Goal: Use online tool/utility: Use online tool/utility

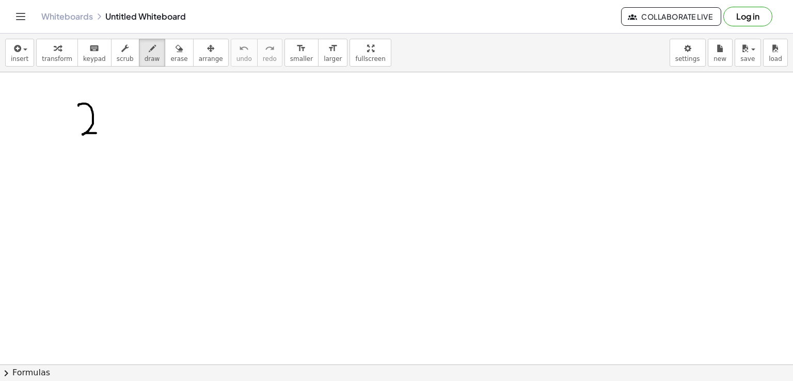
drag, startPoint x: 79, startPoint y: 105, endPoint x: 101, endPoint y: 133, distance: 35.7
drag, startPoint x: 111, startPoint y: 96, endPoint x: 118, endPoint y: 129, distance: 33.8
drag, startPoint x: 133, startPoint y: 133, endPoint x: 129, endPoint y: 151, distance: 19.0
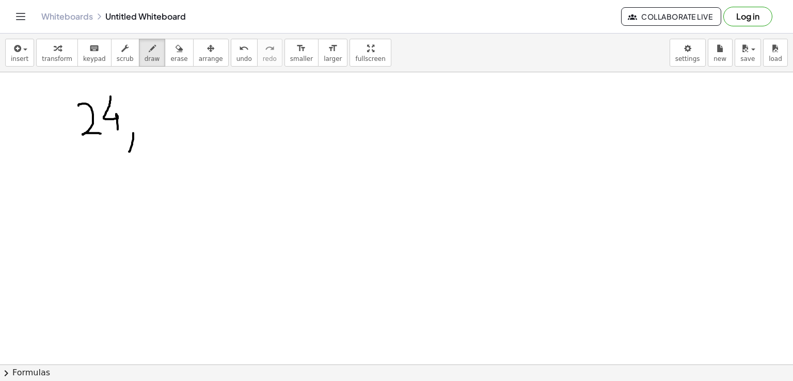
drag, startPoint x: 157, startPoint y: 102, endPoint x: 162, endPoint y: 139, distance: 37.6
drag, startPoint x: 205, startPoint y: 101, endPoint x: 198, endPoint y: 119, distance: 18.8
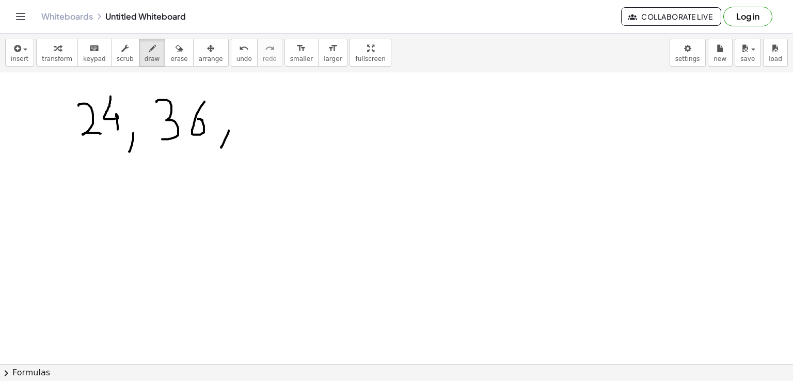
drag, startPoint x: 229, startPoint y: 130, endPoint x: 221, endPoint y: 147, distance: 18.7
drag, startPoint x: 262, startPoint y: 98, endPoint x: 270, endPoint y: 137, distance: 39.5
drag, startPoint x: 302, startPoint y: 99, endPoint x: 283, endPoint y: 118, distance: 26.3
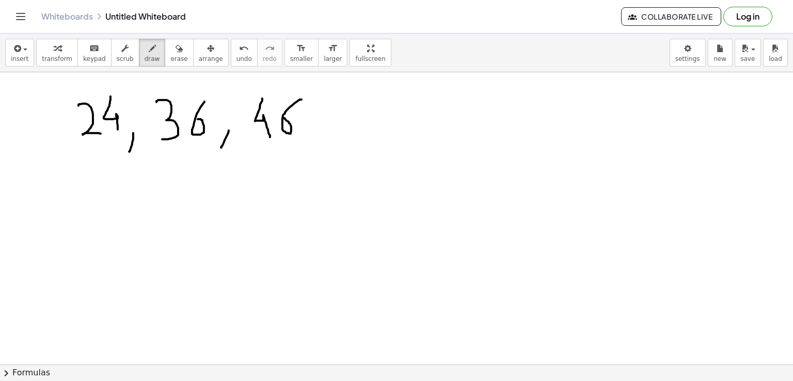
drag, startPoint x: 317, startPoint y: 130, endPoint x: 313, endPoint y: 151, distance: 22.0
drag, startPoint x: 342, startPoint y: 100, endPoint x: 346, endPoint y: 137, distance: 36.8
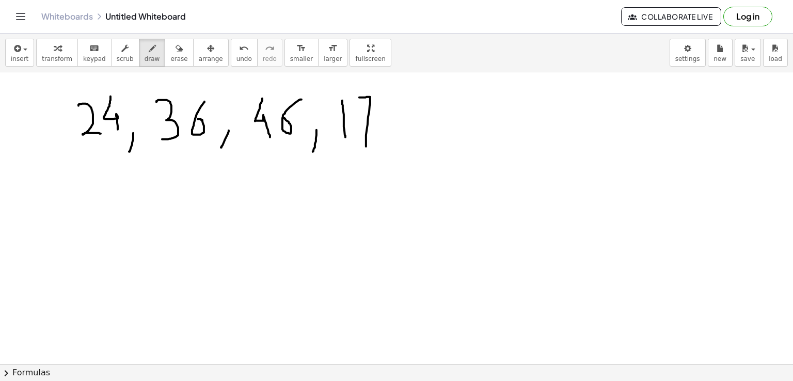
drag, startPoint x: 359, startPoint y: 97, endPoint x: 366, endPoint y: 146, distance: 49.5
drag, startPoint x: 391, startPoint y: 135, endPoint x: 382, endPoint y: 160, distance: 27.0
drag, startPoint x: 429, startPoint y: 107, endPoint x: 433, endPoint y: 139, distance: 32.4
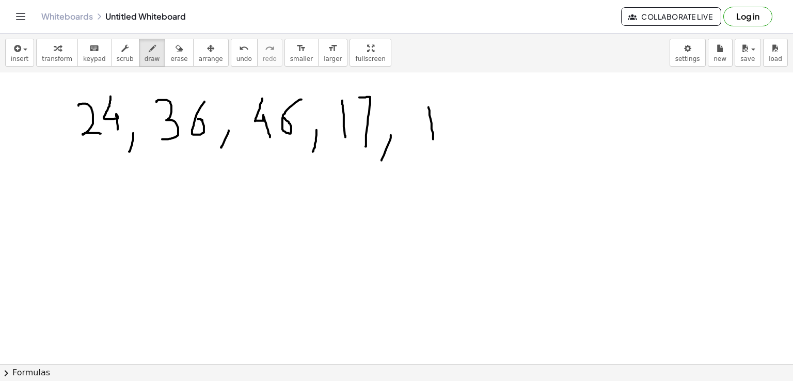
drag, startPoint x: 498, startPoint y: 137, endPoint x: 492, endPoint y: 155, distance: 19.1
drag, startPoint x: 525, startPoint y: 102, endPoint x: 545, endPoint y: 136, distance: 39.6
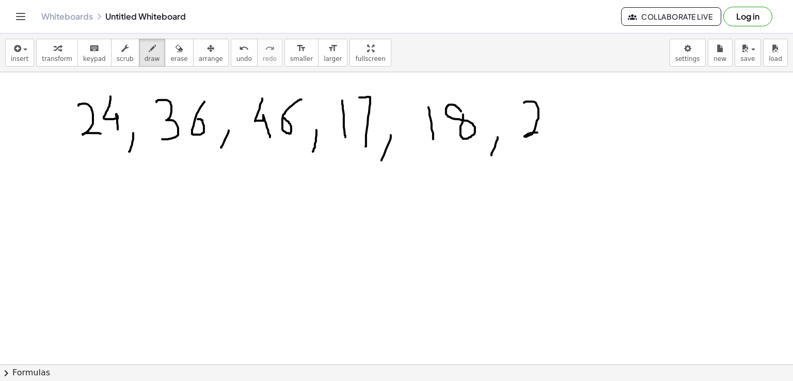
drag, startPoint x: 556, startPoint y: 101, endPoint x: 572, endPoint y: 98, distance: 16.3
drag, startPoint x: 554, startPoint y: 101, endPoint x: 558, endPoint y: 130, distance: 29.7
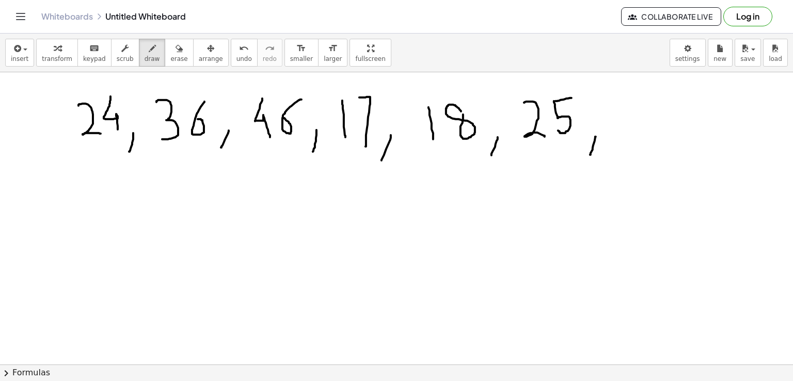
drag, startPoint x: 596, startPoint y: 136, endPoint x: 590, endPoint y: 154, distance: 19.0
drag, startPoint x: 613, startPoint y: 95, endPoint x: 622, endPoint y: 137, distance: 42.7
drag, startPoint x: 662, startPoint y: 87, endPoint x: 676, endPoint y: 87, distance: 13.4
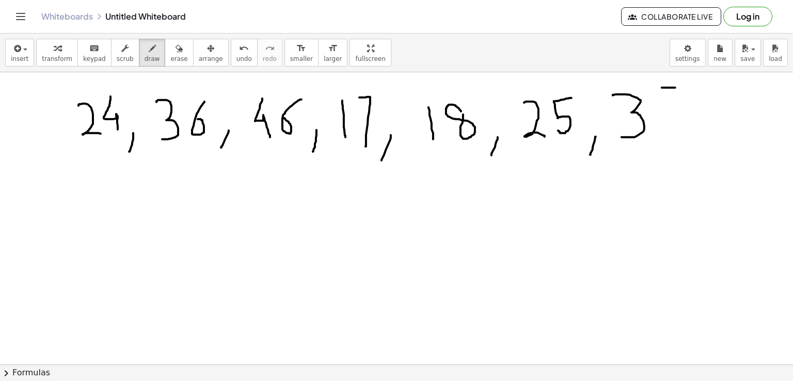
drag, startPoint x: 660, startPoint y: 89, endPoint x: 659, endPoint y: 128, distance: 39.3
drag, startPoint x: 105, startPoint y: 195, endPoint x: 105, endPoint y: 226, distance: 31.5
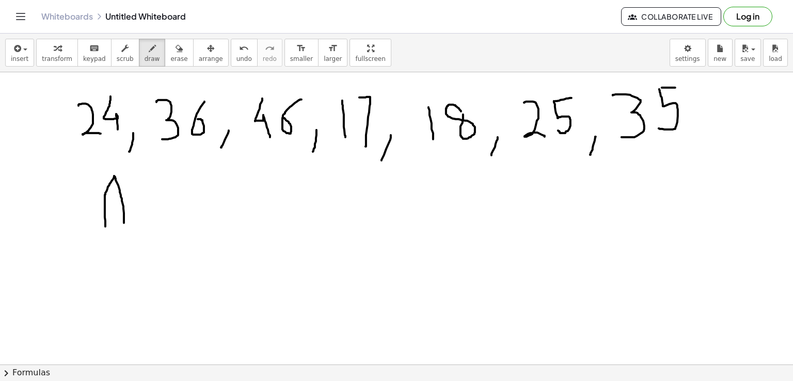
drag, startPoint x: 105, startPoint y: 196, endPoint x: 124, endPoint y: 223, distance: 33.0
drag, startPoint x: 107, startPoint y: 208, endPoint x: 143, endPoint y: 207, distance: 35.1
drag, startPoint x: 154, startPoint y: 205, endPoint x: 139, endPoint y: 226, distance: 25.8
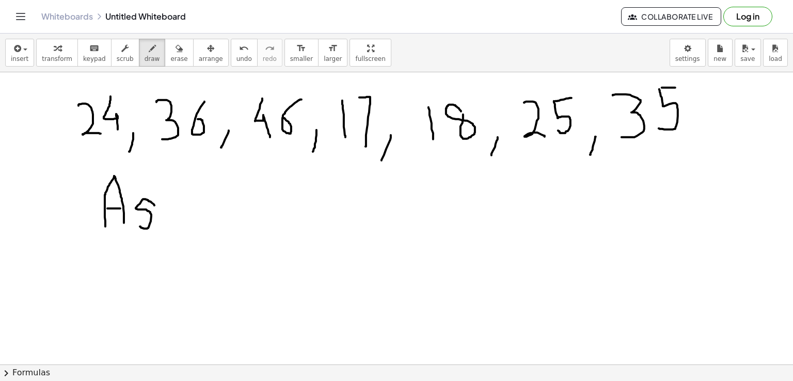
drag, startPoint x: 177, startPoint y: 205, endPoint x: 185, endPoint y: 224, distance: 20.6
drag, startPoint x: 193, startPoint y: 212, endPoint x: 206, endPoint y: 220, distance: 15.1
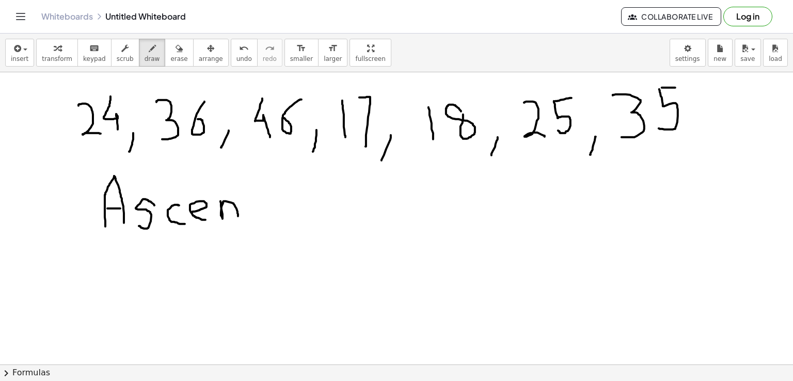
drag, startPoint x: 221, startPoint y: 201, endPoint x: 238, endPoint y: 216, distance: 23.1
drag, startPoint x: 260, startPoint y: 203, endPoint x: 264, endPoint y: 224, distance: 21.1
drag, startPoint x: 279, startPoint y: 204, endPoint x: 282, endPoint y: 212, distance: 8.7
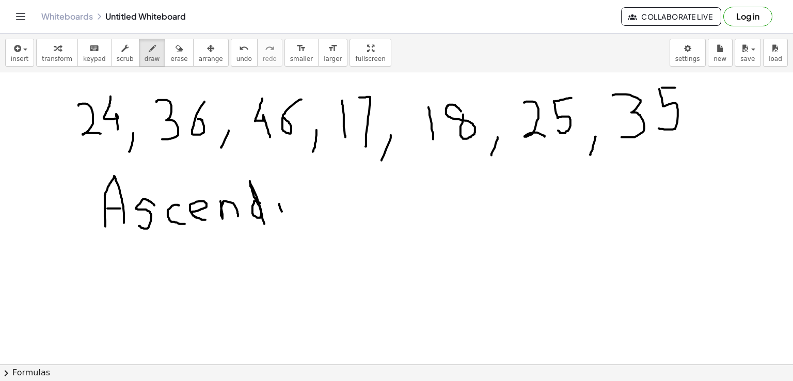
drag, startPoint x: 282, startPoint y: 209, endPoint x: 285, endPoint y: 217, distance: 9.0
drag, startPoint x: 289, startPoint y: 204, endPoint x: 314, endPoint y: 214, distance: 27.1
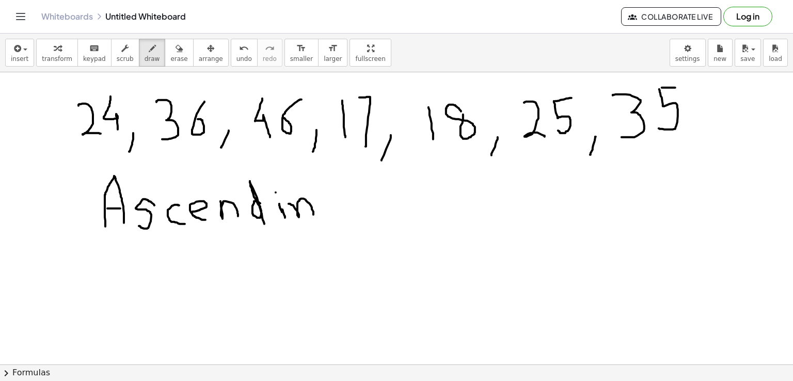
drag, startPoint x: 337, startPoint y: 199, endPoint x: 331, endPoint y: 247, distance: 47.9
drag, startPoint x: 144, startPoint y: 282, endPoint x: 140, endPoint y: 307, distance: 26.0
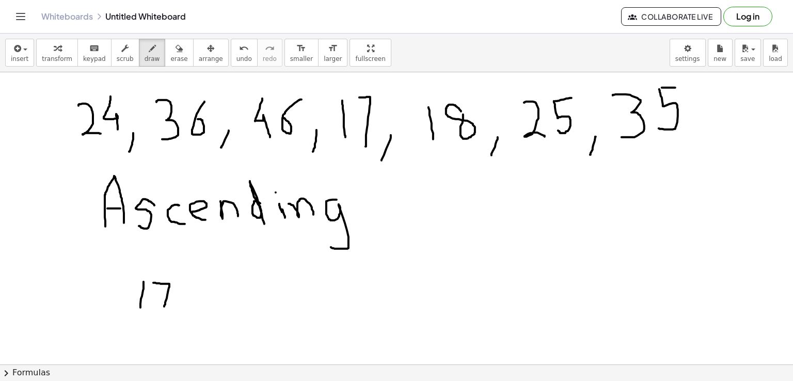
drag, startPoint x: 153, startPoint y: 283, endPoint x: 164, endPoint y: 306, distance: 26.1
drag, startPoint x: 178, startPoint y: 310, endPoint x: 176, endPoint y: 321, distance: 10.5
drag, startPoint x: 199, startPoint y: 286, endPoint x: 202, endPoint y: 315, distance: 28.6
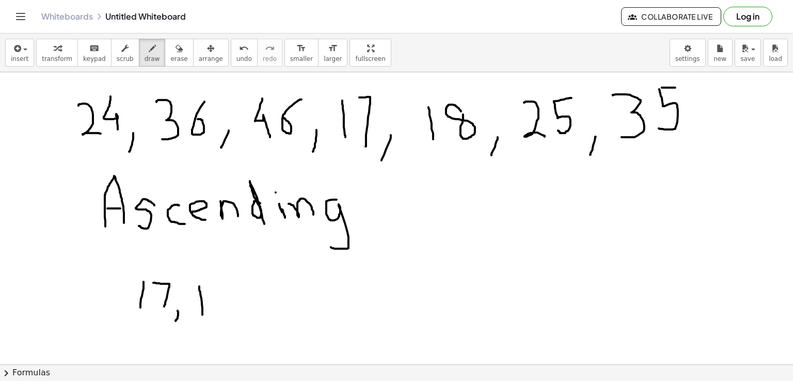
drag, startPoint x: 246, startPoint y: 310, endPoint x: 244, endPoint y: 326, distance: 15.7
drag, startPoint x: 264, startPoint y: 287, endPoint x: 288, endPoint y: 315, distance: 36.6
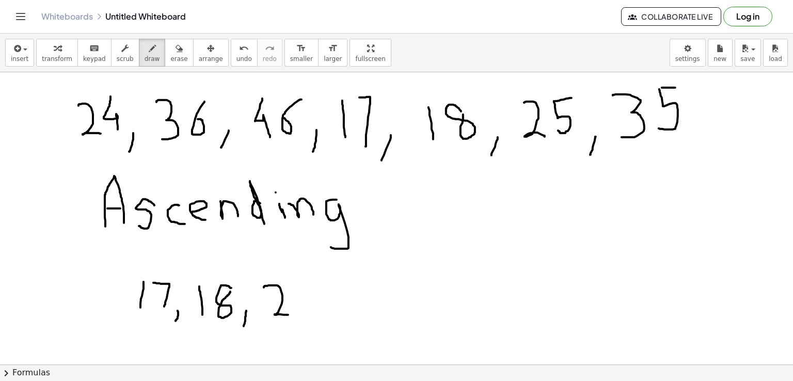
drag, startPoint x: 299, startPoint y: 279, endPoint x: 306, endPoint y: 315, distance: 36.4
drag, startPoint x: 332, startPoint y: 311, endPoint x: 326, endPoint y: 329, distance: 19.0
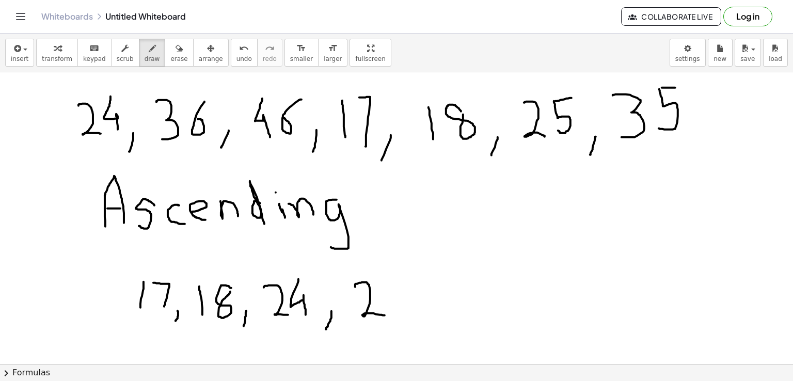
drag, startPoint x: 355, startPoint y: 287, endPoint x: 385, endPoint y: 315, distance: 41.3
drag, startPoint x: 391, startPoint y: 282, endPoint x: 413, endPoint y: 281, distance: 22.2
drag, startPoint x: 393, startPoint y: 279, endPoint x: 394, endPoint y: 306, distance: 27.4
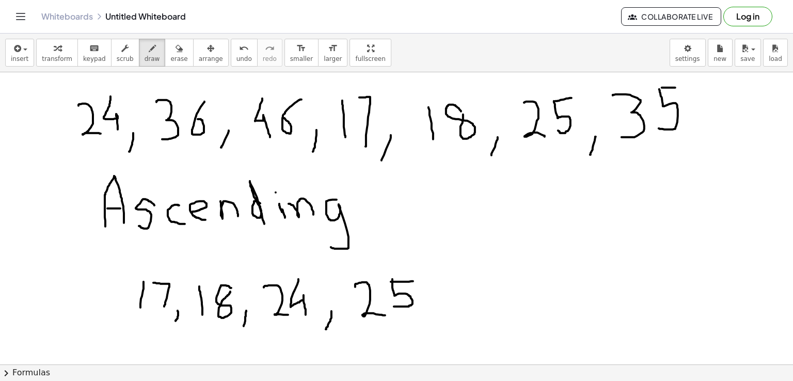
drag, startPoint x: 444, startPoint y: 306, endPoint x: 436, endPoint y: 322, distance: 18.5
drag, startPoint x: 465, startPoint y: 286, endPoint x: 475, endPoint y: 308, distance: 24.3
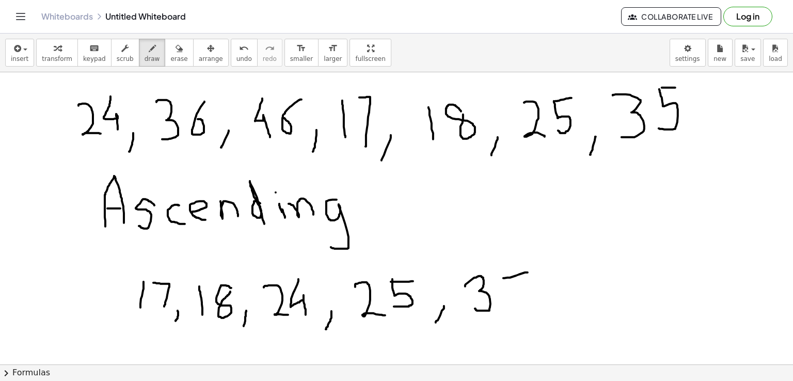
drag, startPoint x: 504, startPoint y: 278, endPoint x: 528, endPoint y: 272, distance: 24.9
drag, startPoint x: 506, startPoint y: 279, endPoint x: 506, endPoint y: 304, distance: 24.8
drag, startPoint x: 543, startPoint y: 308, endPoint x: 535, endPoint y: 325, distance: 18.5
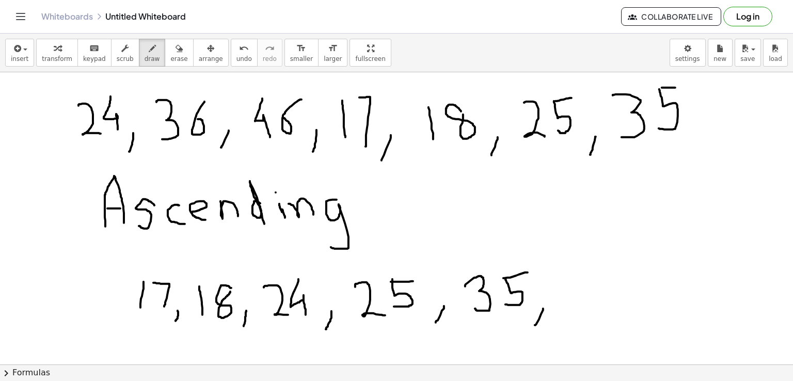
drag, startPoint x: 564, startPoint y: 273, endPoint x: 581, endPoint y: 302, distance: 33.6
drag, startPoint x: 579, startPoint y: 298, endPoint x: 570, endPoint y: 310, distance: 14.9
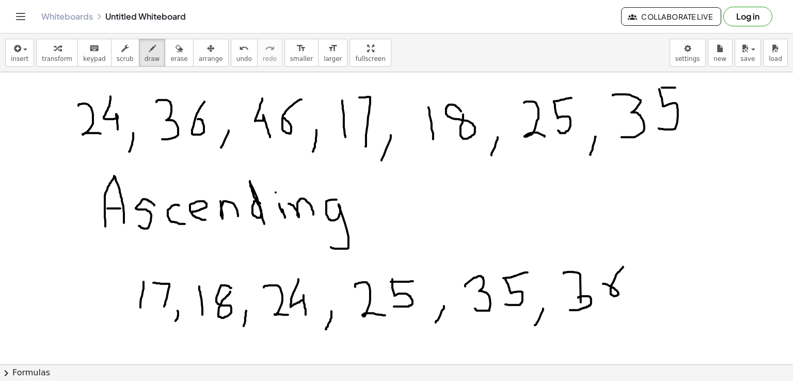
drag, startPoint x: 623, startPoint y: 267, endPoint x: 604, endPoint y: 284, distance: 26.0
drag, startPoint x: 659, startPoint y: 297, endPoint x: 646, endPoint y: 321, distance: 27.3
drag, startPoint x: 680, startPoint y: 264, endPoint x: 685, endPoint y: 304, distance: 40.6
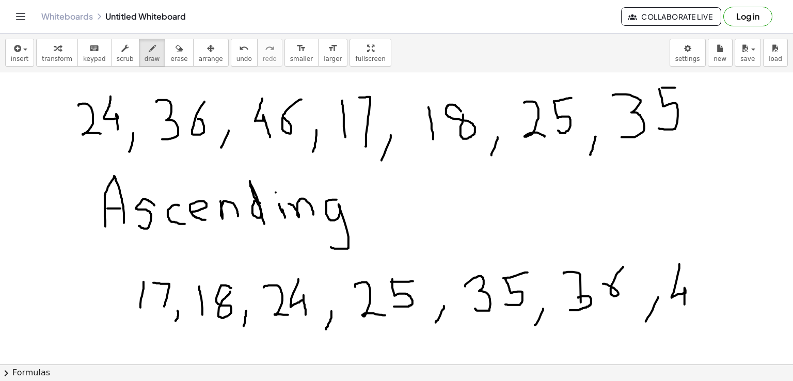
drag, startPoint x: 717, startPoint y: 266, endPoint x: 706, endPoint y: 291, distance: 27.7
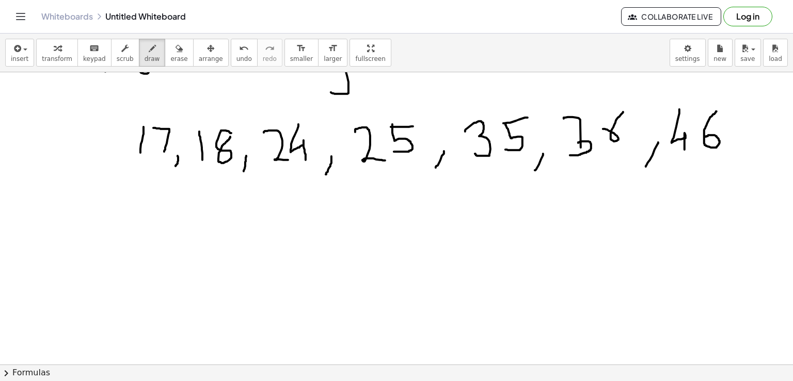
scroll to position [156, 0]
drag, startPoint x: 146, startPoint y: 218, endPoint x: 151, endPoint y: 250, distance: 32.4
click at [151, 250] on div at bounding box center [396, 242] width 793 height 652
click at [168, 236] on div at bounding box center [396, 242] width 793 height 652
drag, startPoint x: 188, startPoint y: 232, endPoint x: 206, endPoint y: 253, distance: 27.5
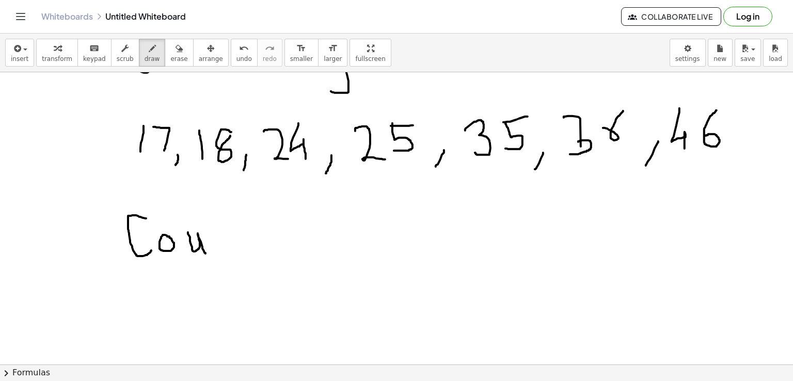
click at [206, 253] on div at bounding box center [396, 242] width 793 height 652
drag, startPoint x: 210, startPoint y: 232, endPoint x: 236, endPoint y: 250, distance: 31.5
click at [236, 250] on div at bounding box center [396, 242] width 793 height 652
drag, startPoint x: 238, startPoint y: 215, endPoint x: 256, endPoint y: 244, distance: 33.8
click at [256, 244] on div at bounding box center [396, 242] width 793 height 652
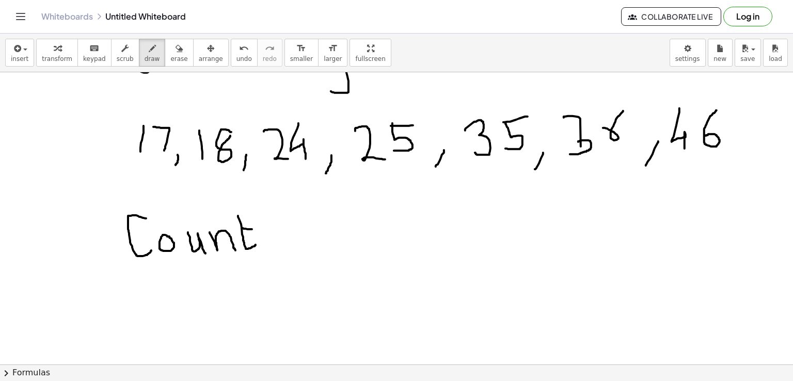
drag, startPoint x: 242, startPoint y: 228, endPoint x: 254, endPoint y: 229, distance: 12.5
click at [254, 229] on div at bounding box center [396, 242] width 793 height 652
drag, startPoint x: 298, startPoint y: 228, endPoint x: 310, endPoint y: 228, distance: 12.9
click at [310, 228] on div at bounding box center [396, 242] width 793 height 652
drag, startPoint x: 297, startPoint y: 233, endPoint x: 312, endPoint y: 235, distance: 15.6
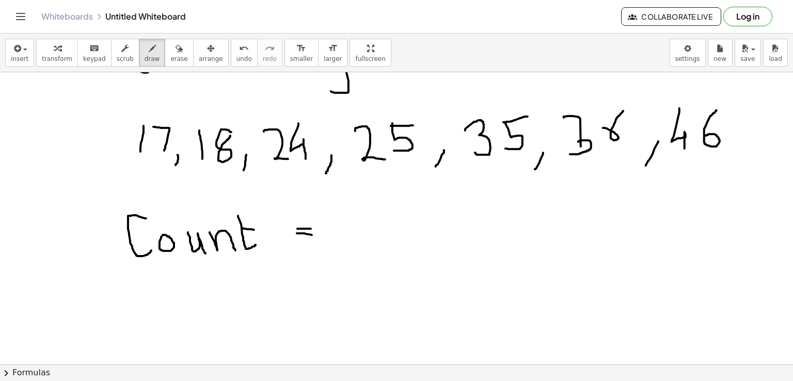
click at [312, 235] on div at bounding box center [396, 242] width 793 height 652
drag, startPoint x: 347, startPoint y: 209, endPoint x: 363, endPoint y: 247, distance: 41.4
click at [363, 247] on div at bounding box center [396, 242] width 793 height 652
drag, startPoint x: 265, startPoint y: 230, endPoint x: 273, endPoint y: 253, distance: 24.3
click at [273, 253] on div at bounding box center [396, 242] width 793 height 652
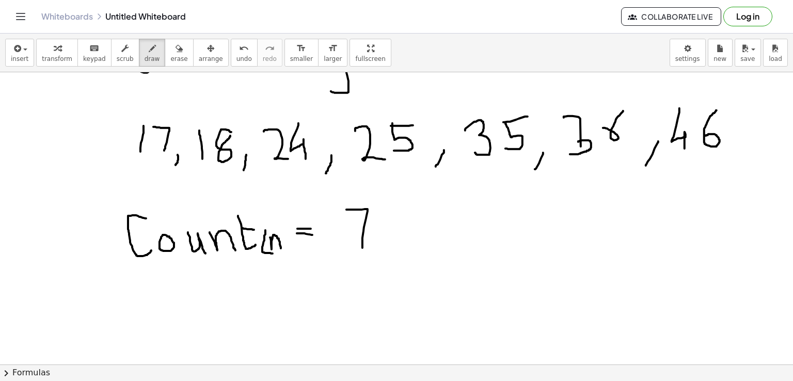
drag, startPoint x: 270, startPoint y: 237, endPoint x: 281, endPoint y: 248, distance: 15.3
click at [281, 248] on div at bounding box center [396, 242] width 793 height 652
drag, startPoint x: 282, startPoint y: 230, endPoint x: 290, endPoint y: 253, distance: 23.7
click at [290, 253] on div at bounding box center [396, 242] width 793 height 652
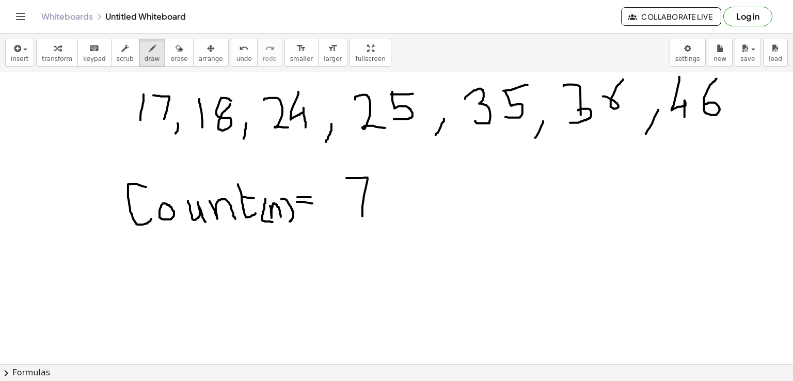
scroll to position [190, 0]
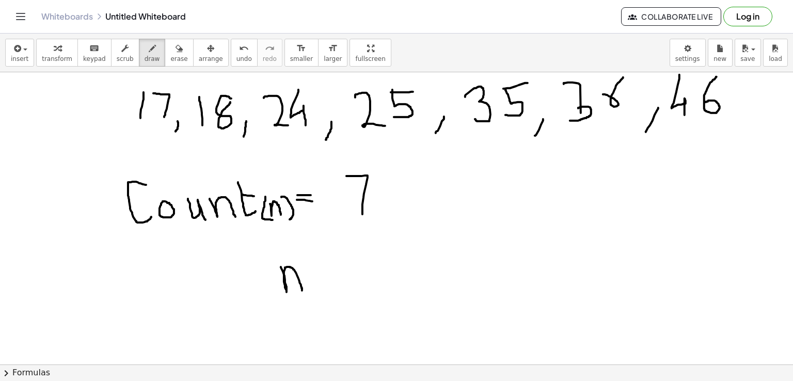
drag, startPoint x: 281, startPoint y: 267, endPoint x: 302, endPoint y: 290, distance: 31.8
click at [302, 290] on div at bounding box center [396, 209] width 793 height 652
drag, startPoint x: 310, startPoint y: 275, endPoint x: 335, endPoint y: 275, distance: 25.3
click at [335, 275] on div at bounding box center [396, 209] width 793 height 652
drag, startPoint x: 321, startPoint y: 262, endPoint x: 325, endPoint y: 289, distance: 27.1
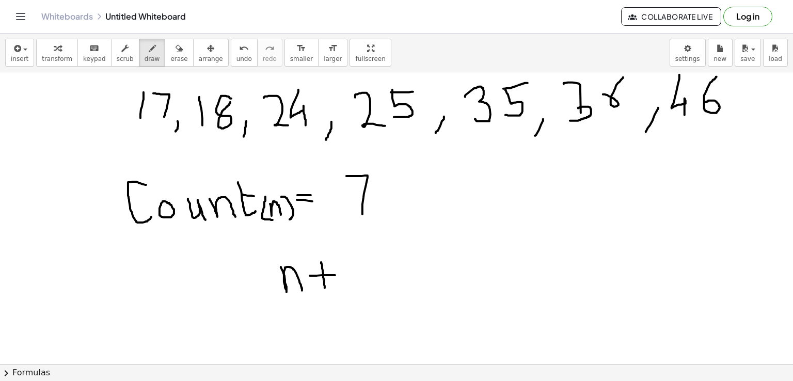
click at [325, 289] on div at bounding box center [396, 209] width 793 height 652
drag, startPoint x: 407, startPoint y: 187, endPoint x: 407, endPoint y: 205, distance: 17.1
click at [407, 205] on div at bounding box center [396, 209] width 793 height 652
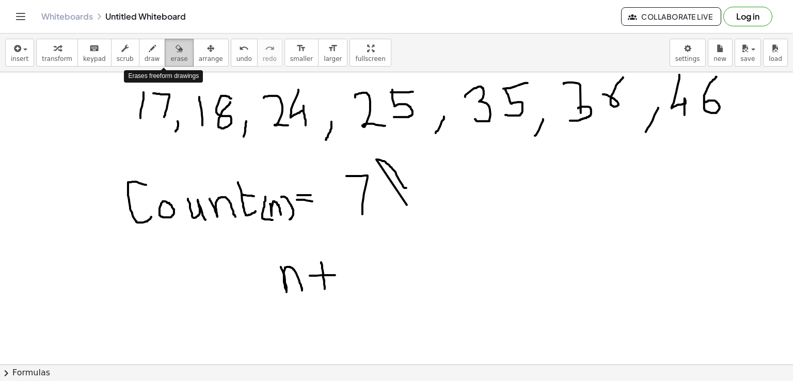
click at [165, 53] on button "erase" at bounding box center [179, 53] width 28 height 28
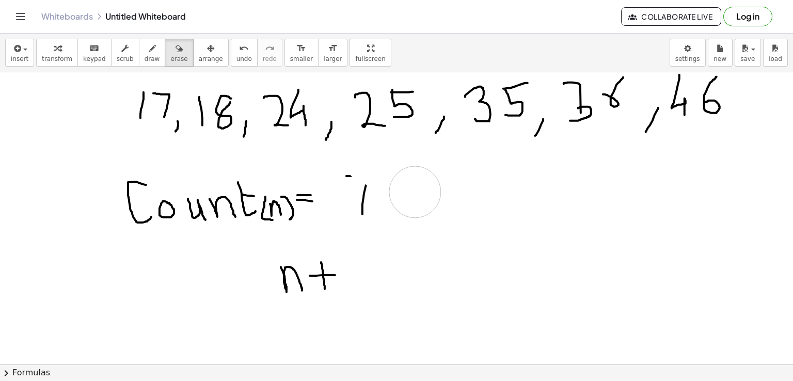
drag, startPoint x: 370, startPoint y: 158, endPoint x: 415, endPoint y: 192, distance: 56.1
click at [415, 192] on div at bounding box center [396, 209] width 793 height 652
click at [145, 44] on div "button" at bounding box center [152, 48] width 15 height 12
drag, startPoint x: 348, startPoint y: 175, endPoint x: 365, endPoint y: 190, distance: 23.0
click at [365, 190] on div at bounding box center [396, 209] width 793 height 652
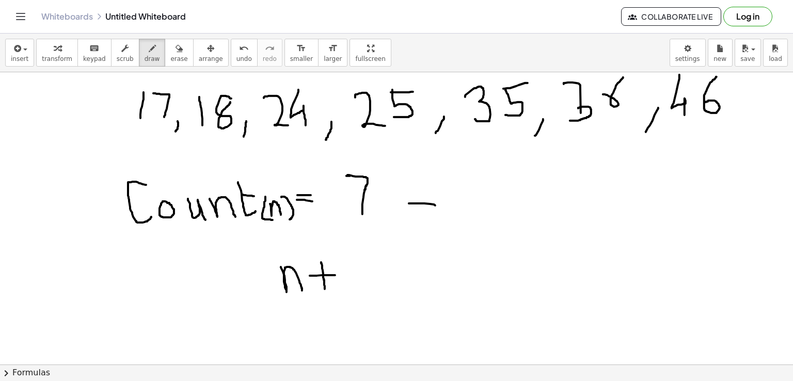
drag, startPoint x: 409, startPoint y: 203, endPoint x: 435, endPoint y: 205, distance: 26.4
click at [435, 205] on div at bounding box center [396, 209] width 793 height 652
click at [483, 187] on div at bounding box center [396, 209] width 793 height 652
drag, startPoint x: 518, startPoint y: 191, endPoint x: 527, endPoint y: 210, distance: 21.5
click at [527, 210] on div at bounding box center [396, 209] width 793 height 652
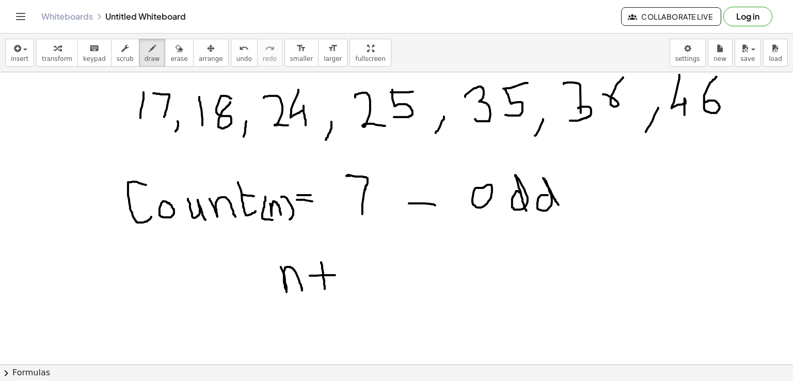
drag, startPoint x: 548, startPoint y: 195, endPoint x: 559, endPoint y: 205, distance: 14.6
click at [559, 205] on div at bounding box center [396, 209] width 793 height 652
drag, startPoint x: 351, startPoint y: 255, endPoint x: 356, endPoint y: 287, distance: 32.5
click at [356, 287] on div at bounding box center [396, 209] width 793 height 652
drag, startPoint x: 283, startPoint y: 298, endPoint x: 384, endPoint y: 295, distance: 101.3
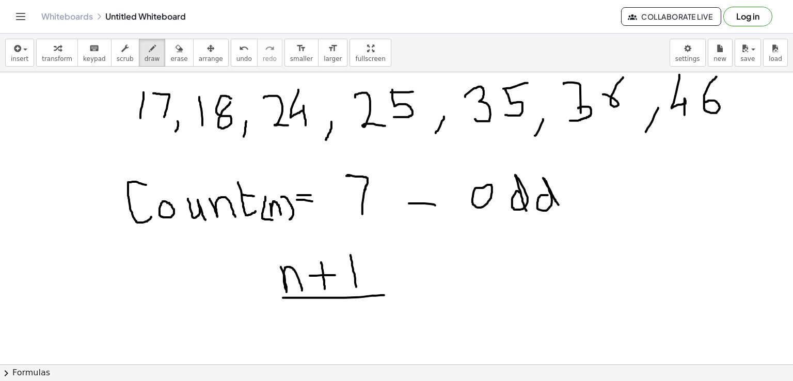
click at [384, 295] on div at bounding box center [396, 209] width 793 height 652
drag, startPoint x: 331, startPoint y: 309, endPoint x: 361, endPoint y: 327, distance: 35.7
click at [361, 327] on div at bounding box center [396, 209] width 793 height 652
drag, startPoint x: 422, startPoint y: 281, endPoint x: 450, endPoint y: 281, distance: 28.4
click at [450, 281] on div at bounding box center [396, 209] width 793 height 652
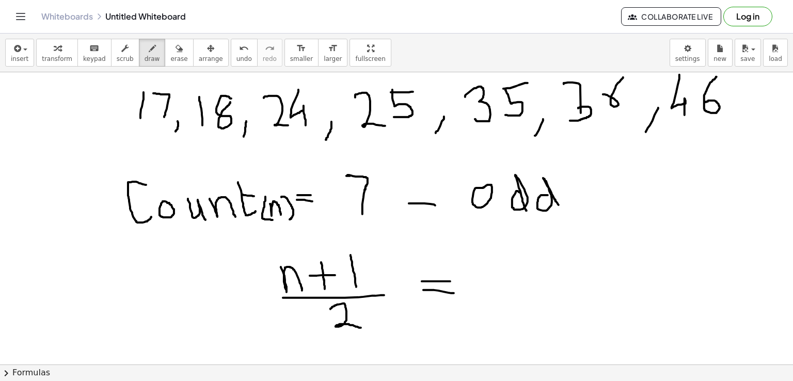
drag, startPoint x: 424, startPoint y: 290, endPoint x: 454, endPoint y: 293, distance: 30.6
click at [454, 293] on div at bounding box center [396, 209] width 793 height 652
drag, startPoint x: 506, startPoint y: 246, endPoint x: 521, endPoint y: 290, distance: 46.9
click at [521, 290] on div at bounding box center [396, 209] width 793 height 652
drag, startPoint x: 542, startPoint y: 265, endPoint x: 560, endPoint y: 263, distance: 18.3
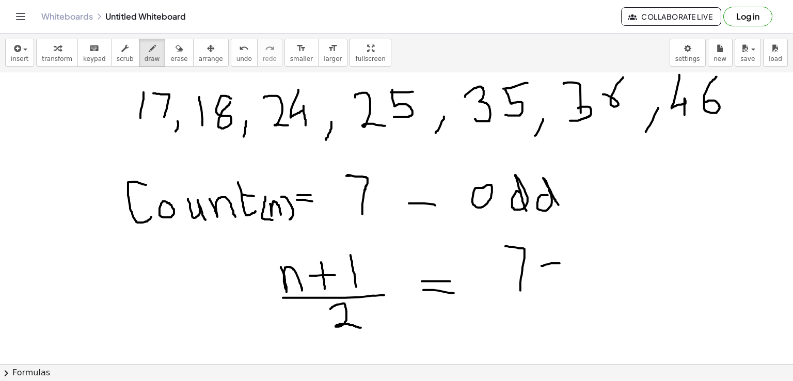
click at [560, 263] on div at bounding box center [396, 209] width 793 height 652
drag, startPoint x: 552, startPoint y: 254, endPoint x: 552, endPoint y: 273, distance: 19.6
click at [552, 273] on div at bounding box center [396, 209] width 793 height 652
drag, startPoint x: 572, startPoint y: 238, endPoint x: 580, endPoint y: 279, distance: 42.5
click at [580, 279] on div at bounding box center [396, 209] width 793 height 652
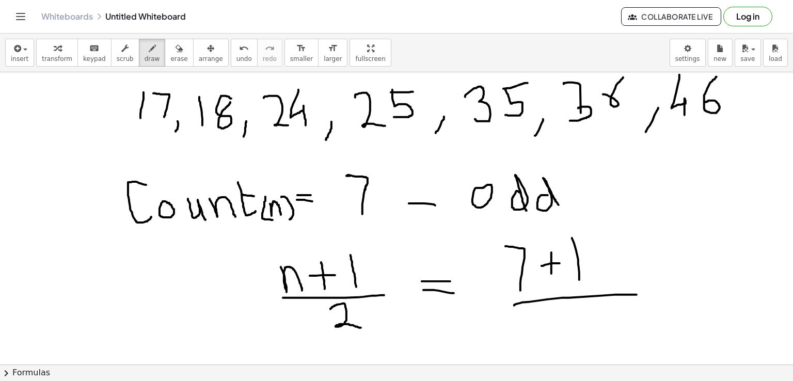
drag, startPoint x: 514, startPoint y: 305, endPoint x: 637, endPoint y: 294, distance: 123.4
click at [637, 294] on div at bounding box center [396, 209] width 793 height 652
drag, startPoint x: 579, startPoint y: 315, endPoint x: 619, endPoint y: 334, distance: 44.6
click at [619, 334] on div at bounding box center [396, 209] width 793 height 652
drag, startPoint x: 647, startPoint y: 288, endPoint x: 655, endPoint y: 287, distance: 7.8
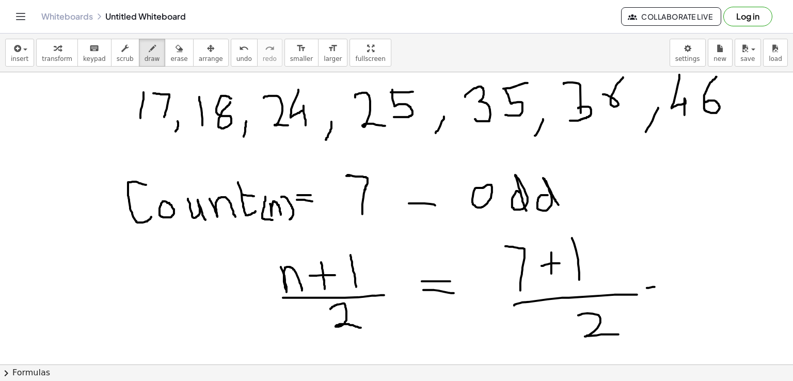
click at [655, 287] on div at bounding box center [396, 209] width 793 height 652
drag, startPoint x: 650, startPoint y: 296, endPoint x: 660, endPoint y: 293, distance: 9.6
click at [660, 293] on div at bounding box center [396, 209] width 793 height 652
click at [698, 254] on div at bounding box center [396, 209] width 793 height 652
drag, startPoint x: 676, startPoint y: 302, endPoint x: 717, endPoint y: 297, distance: 41.6
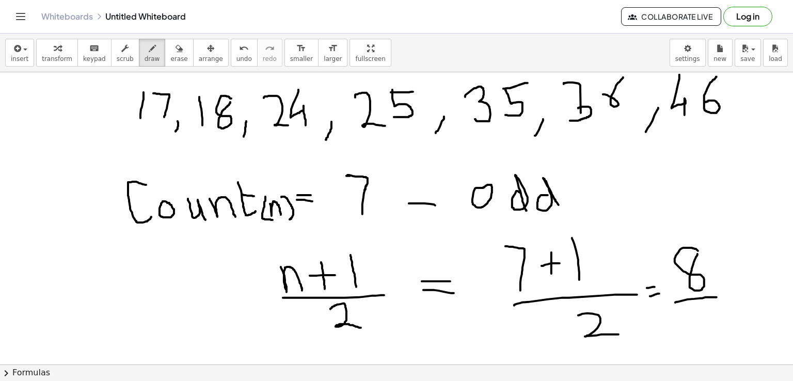
click at [717, 297] on div at bounding box center [396, 209] width 793 height 652
drag, startPoint x: 696, startPoint y: 312, endPoint x: 719, endPoint y: 328, distance: 27.8
click at [719, 328] on div at bounding box center [396, 209] width 793 height 652
drag, startPoint x: 729, startPoint y: 292, endPoint x: 736, endPoint y: 291, distance: 6.9
click at [736, 291] on div at bounding box center [396, 209] width 793 height 652
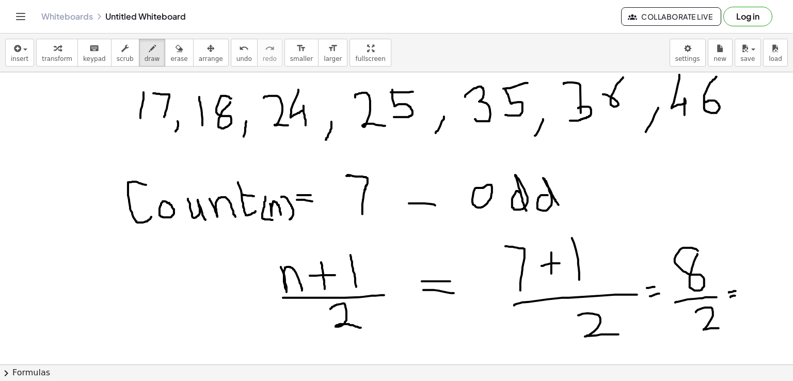
drag, startPoint x: 731, startPoint y: 297, endPoint x: 737, endPoint y: 295, distance: 5.9
click at [737, 295] on div at bounding box center [396, 209] width 793 height 652
drag, startPoint x: 761, startPoint y: 258, endPoint x: 763, endPoint y: 296, distance: 37.8
click at [763, 296] on div at bounding box center [396, 209] width 793 height 652
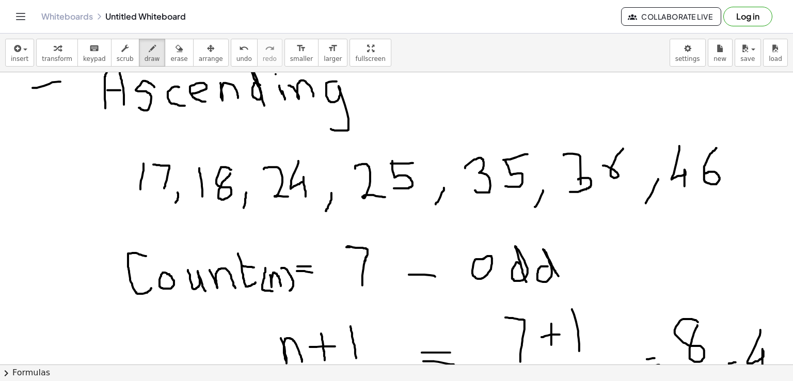
drag, startPoint x: 33, startPoint y: 87, endPoint x: 60, endPoint y: 81, distance: 28.6
click at [60, 81] on div at bounding box center [396, 280] width 793 height 652
drag, startPoint x: 49, startPoint y: 83, endPoint x: 53, endPoint y: 111, distance: 28.2
click at [53, 111] on div at bounding box center [396, 280] width 793 height 652
drag, startPoint x: 45, startPoint y: 112, endPoint x: 68, endPoint y: 110, distance: 22.8
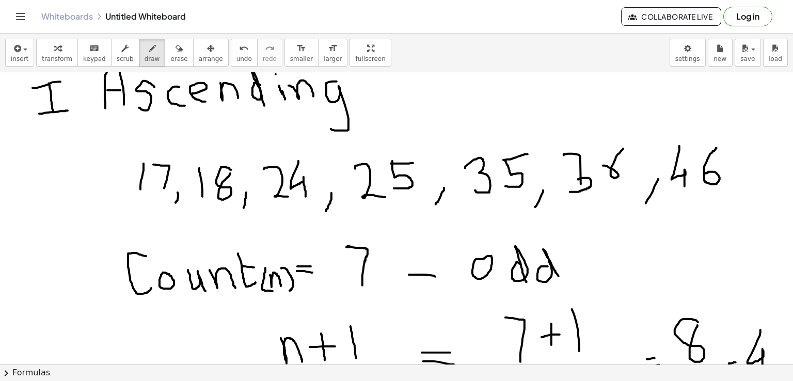
click at [68, 110] on div at bounding box center [396, 280] width 793 height 652
drag, startPoint x: 53, startPoint y: 263, endPoint x: 91, endPoint y: 251, distance: 39.7
click at [91, 251] on div at bounding box center [396, 280] width 793 height 652
drag, startPoint x: 69, startPoint y: 259, endPoint x: 68, endPoint y: 285, distance: 25.8
click at [68, 285] on div at bounding box center [396, 280] width 793 height 652
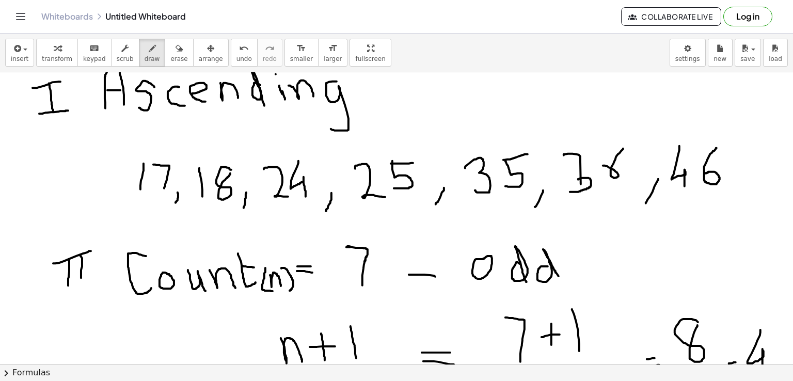
drag, startPoint x: 81, startPoint y: 255, endPoint x: 81, endPoint y: 277, distance: 22.2
click at [81, 277] on div at bounding box center [396, 280] width 793 height 652
drag, startPoint x: 61, startPoint y: 286, endPoint x: 94, endPoint y: 286, distance: 33.1
click at [94, 286] on div at bounding box center [396, 280] width 793 height 652
drag, startPoint x: 432, startPoint y: 245, endPoint x: 471, endPoint y: 222, distance: 45.2
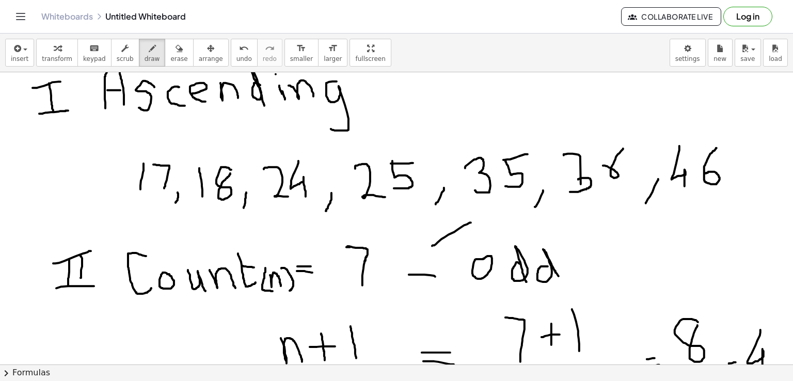
click at [471, 222] on div at bounding box center [396, 280] width 793 height 652
drag, startPoint x: 442, startPoint y: 237, endPoint x: 442, endPoint y: 261, distance: 24.8
click at [442, 261] on div at bounding box center [396, 280] width 793 height 652
drag, startPoint x: 450, startPoint y: 237, endPoint x: 449, endPoint y: 255, distance: 18.6
click at [449, 255] on div at bounding box center [396, 280] width 793 height 652
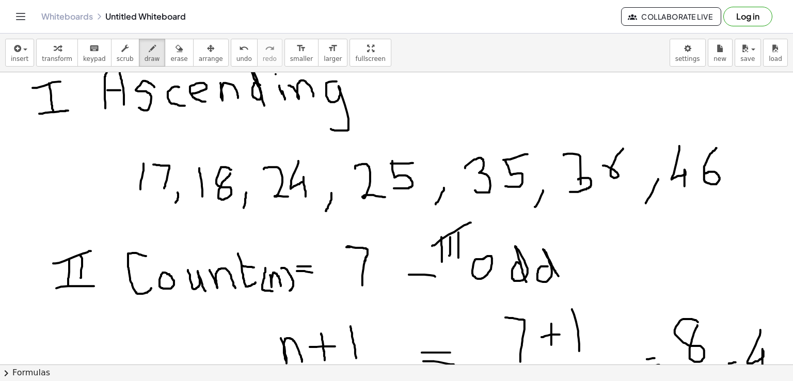
drag, startPoint x: 459, startPoint y: 232, endPoint x: 459, endPoint y: 257, distance: 25.3
click at [459, 257] on div at bounding box center [396, 280] width 793 height 652
drag, startPoint x: 439, startPoint y: 264, endPoint x: 481, endPoint y: 242, distance: 48.3
click at [481, 242] on div at bounding box center [396, 280] width 793 height 652
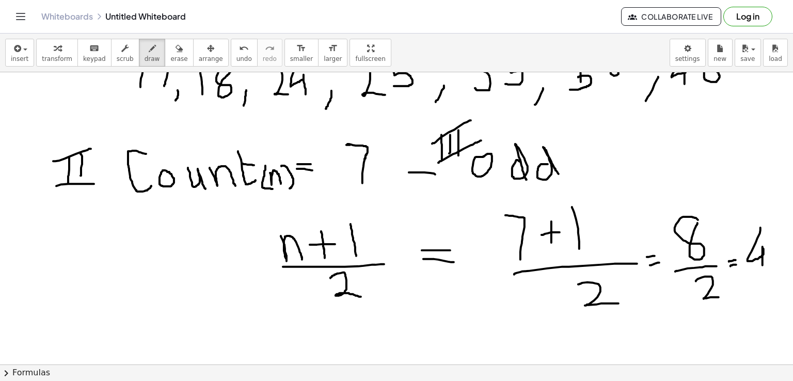
scroll to position [218, 0]
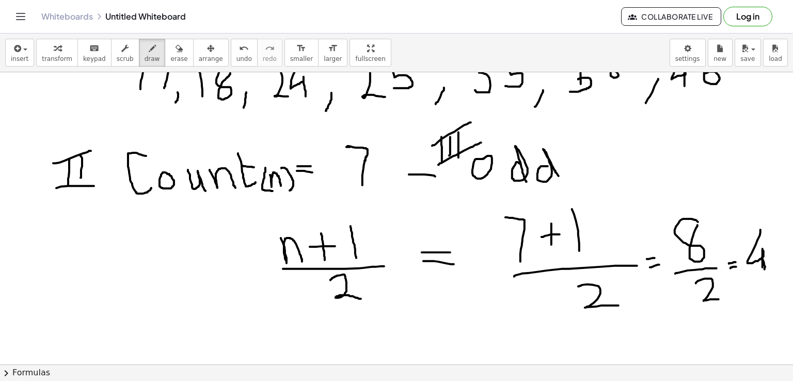
drag, startPoint x: 762, startPoint y: 257, endPoint x: 765, endPoint y: 269, distance: 12.2
click at [765, 269] on div at bounding box center [396, 180] width 793 height 652
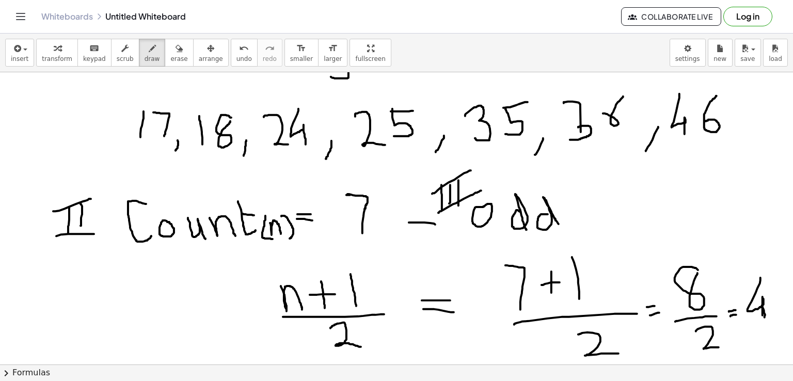
scroll to position [124, 0]
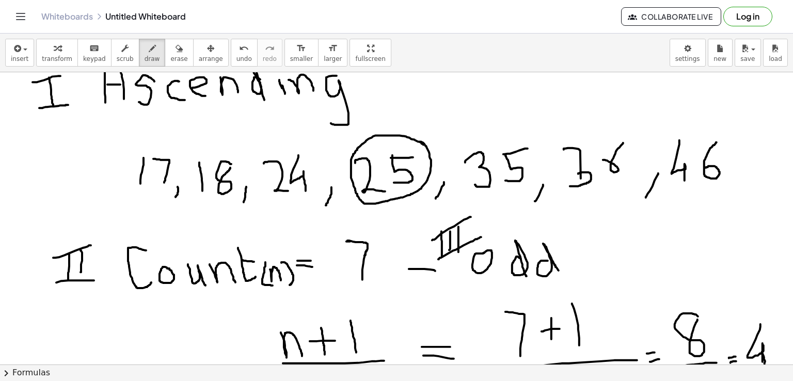
click at [419, 141] on div at bounding box center [396, 274] width 793 height 652
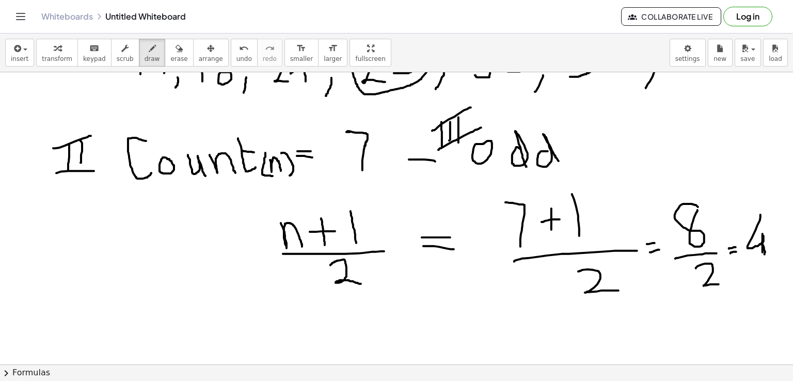
scroll to position [237, 0]
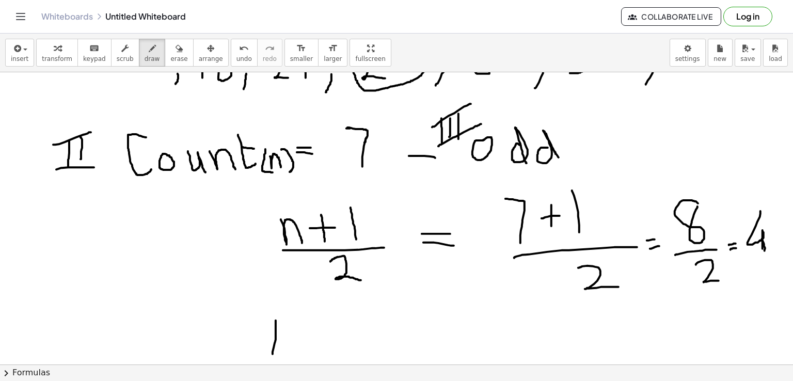
drag, startPoint x: 276, startPoint y: 320, endPoint x: 272, endPoint y: 354, distance: 33.8
click at [272, 354] on div at bounding box center [396, 161] width 793 height 652
drag, startPoint x: 277, startPoint y: 318, endPoint x: 302, endPoint y: 350, distance: 39.8
click at [302, 350] on div at bounding box center [396, 161] width 793 height 652
drag, startPoint x: 309, startPoint y: 334, endPoint x: 330, endPoint y: 346, distance: 23.1
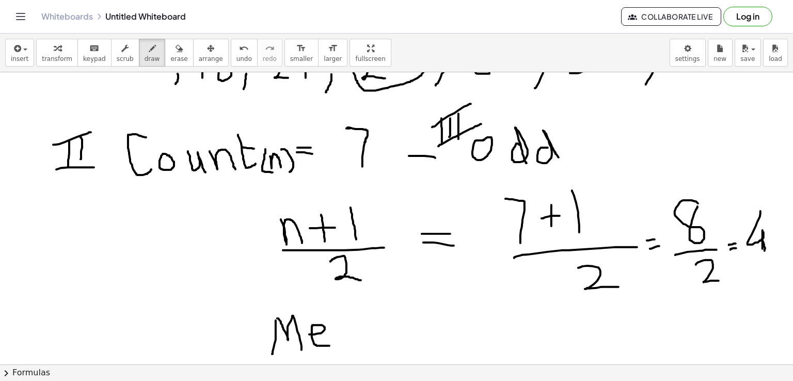
click at [330, 346] on div at bounding box center [396, 161] width 793 height 652
drag, startPoint x: 342, startPoint y: 332, endPoint x: 359, endPoint y: 341, distance: 19.4
click at [359, 341] on div at bounding box center [396, 161] width 793 height 652
drag, startPoint x: 373, startPoint y: 330, endPoint x: 379, endPoint y: 343, distance: 14.9
click at [379, 343] on div at bounding box center [396, 161] width 793 height 652
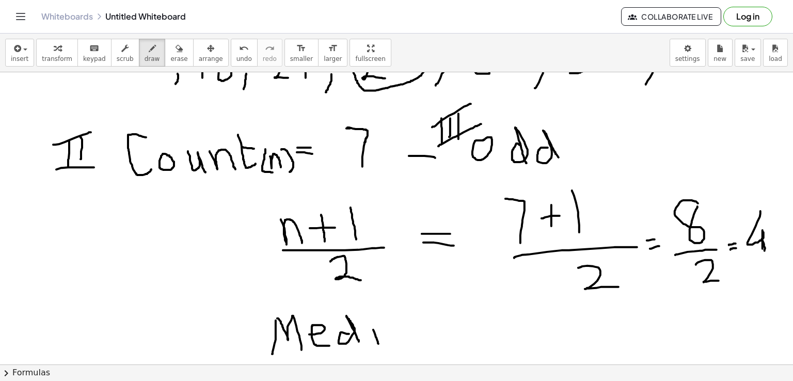
click at [371, 317] on div at bounding box center [396, 161] width 793 height 652
drag, startPoint x: 407, startPoint y: 326, endPoint x: 416, endPoint y: 336, distance: 13.5
click at [416, 336] on div at bounding box center [396, 161] width 793 height 652
drag, startPoint x: 421, startPoint y: 323, endPoint x: 446, endPoint y: 337, distance: 28.0
click at [446, 337] on div at bounding box center [396, 161] width 793 height 652
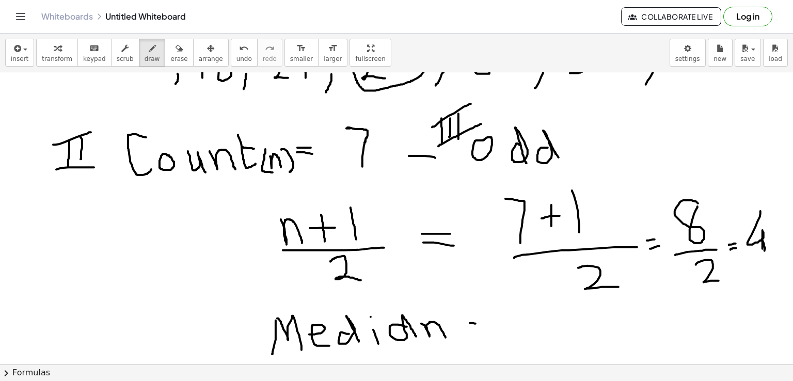
drag, startPoint x: 470, startPoint y: 323, endPoint x: 476, endPoint y: 323, distance: 5.7
click at [476, 323] on div at bounding box center [396, 161] width 793 height 652
drag, startPoint x: 471, startPoint y: 328, endPoint x: 480, endPoint y: 327, distance: 9.4
click at [480, 327] on div at bounding box center [396, 161] width 793 height 652
drag, startPoint x: 497, startPoint y: 311, endPoint x: 530, endPoint y: 340, distance: 43.9
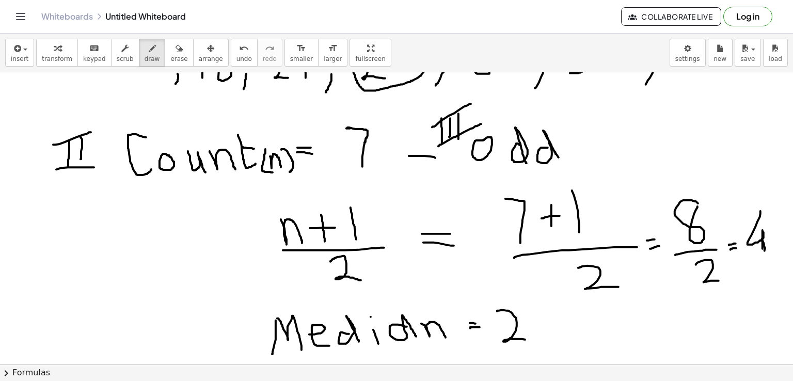
click at [530, 340] on div at bounding box center [396, 161] width 793 height 652
drag, startPoint x: 534, startPoint y: 308, endPoint x: 559, endPoint y: 303, distance: 26.2
click at [559, 303] on div at bounding box center [396, 161] width 793 height 652
drag, startPoint x: 537, startPoint y: 310, endPoint x: 541, endPoint y: 336, distance: 26.2
click at [541, 336] on div at bounding box center [396, 161] width 793 height 652
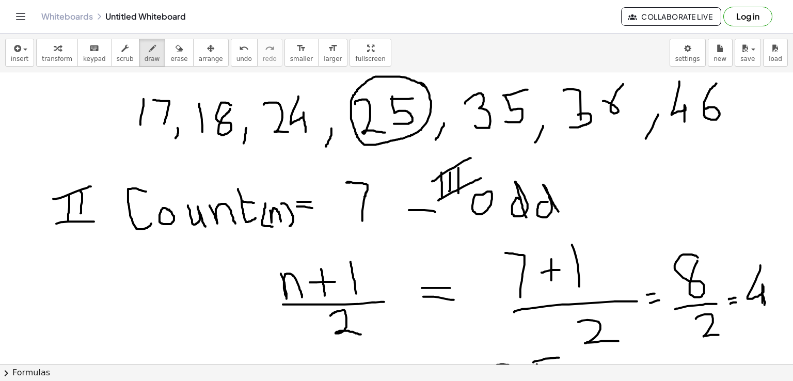
scroll to position [166, 0]
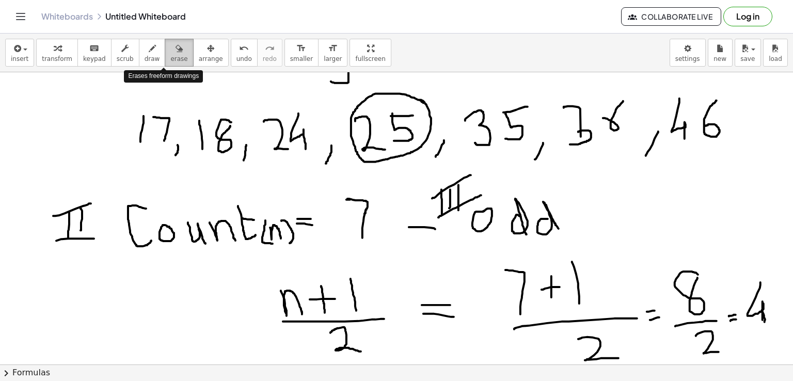
click at [176, 54] on icon "button" at bounding box center [179, 48] width 7 height 12
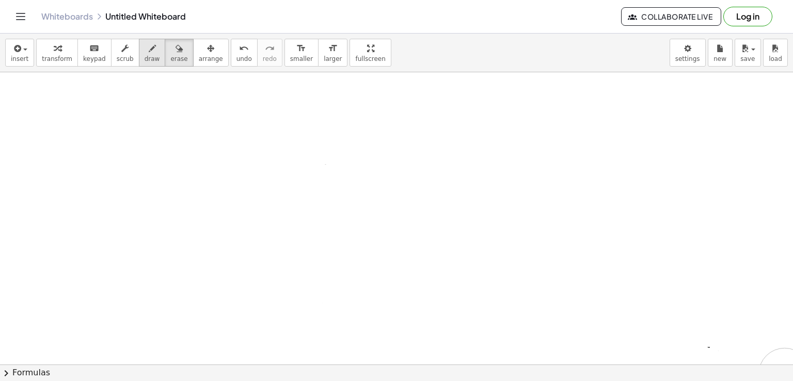
drag, startPoint x: 52, startPoint y: 114, endPoint x: 140, endPoint y: 53, distance: 107.2
click at [723, 348] on div at bounding box center [396, 233] width 793 height 652
click at [149, 53] on icon "button" at bounding box center [152, 48] width 7 height 12
drag, startPoint x: 134, startPoint y: 116, endPoint x: 175, endPoint y: 143, distance: 48.9
click at [175, 143] on div at bounding box center [396, 233] width 793 height 652
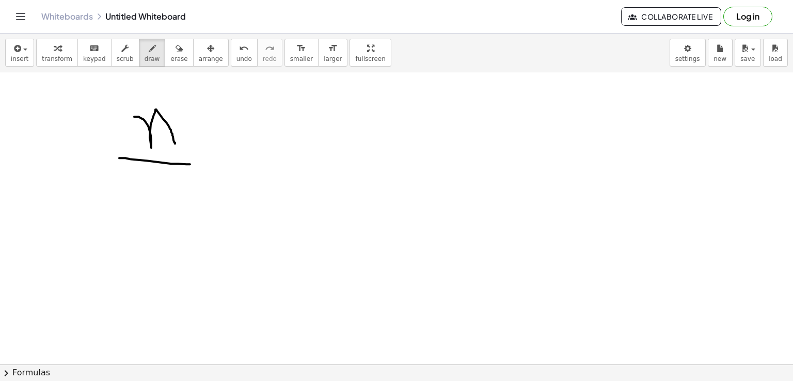
drag, startPoint x: 119, startPoint y: 158, endPoint x: 190, endPoint y: 164, distance: 71.0
click at [190, 164] on div at bounding box center [396, 233] width 793 height 652
drag, startPoint x: 148, startPoint y: 178, endPoint x: 192, endPoint y: 214, distance: 56.9
click at [192, 214] on div at bounding box center [396, 233] width 793 height 652
drag, startPoint x: 240, startPoint y: 162, endPoint x: 256, endPoint y: 163, distance: 16.0
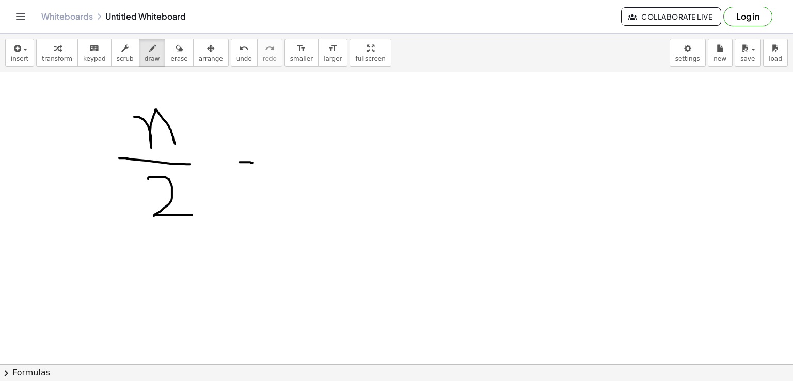
click at [256, 163] on div at bounding box center [396, 233] width 793 height 652
drag, startPoint x: 238, startPoint y: 171, endPoint x: 261, endPoint y: 171, distance: 23.8
click at [261, 171] on div at bounding box center [396, 233] width 793 height 652
drag, startPoint x: 350, startPoint y: 128, endPoint x: 354, endPoint y: 112, distance: 16.7
click at [354, 112] on div at bounding box center [396, 233] width 793 height 652
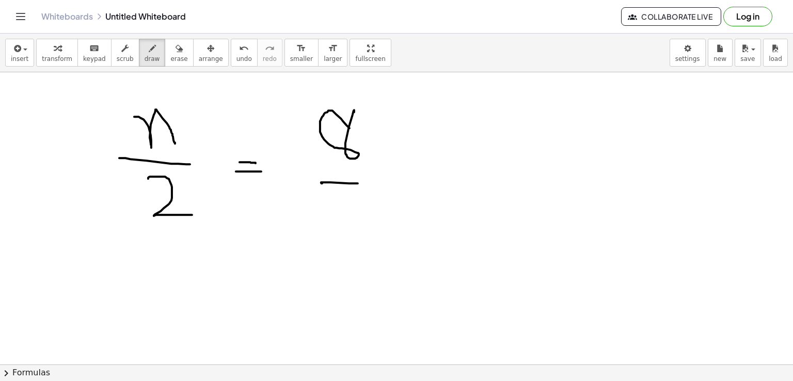
drag, startPoint x: 321, startPoint y: 182, endPoint x: 358, endPoint y: 183, distance: 36.7
click at [358, 183] on div at bounding box center [396, 233] width 793 height 652
drag, startPoint x: 337, startPoint y: 198, endPoint x: 368, endPoint y: 217, distance: 35.7
click at [368, 217] on div at bounding box center [396, 233] width 793 height 652
drag, startPoint x: 392, startPoint y: 170, endPoint x: 413, endPoint y: 166, distance: 22.1
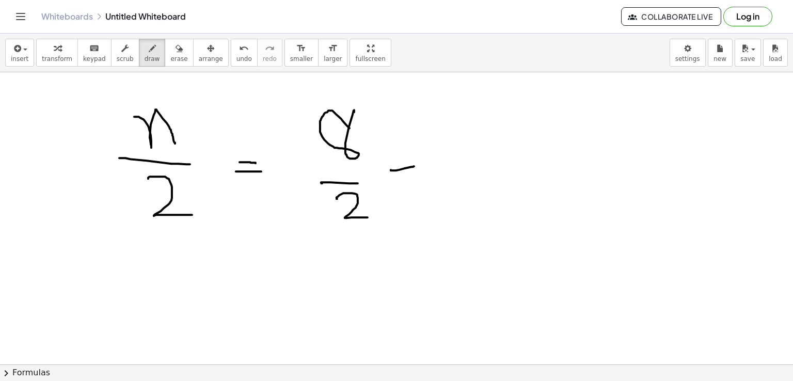
click at [413, 166] on div at bounding box center [396, 233] width 793 height 652
drag, startPoint x: 398, startPoint y: 174, endPoint x: 424, endPoint y: 176, distance: 25.4
click at [424, 176] on div at bounding box center [396, 233] width 793 height 652
drag, startPoint x: 484, startPoint y: 110, endPoint x: 486, endPoint y: 168, distance: 58.4
click at [486, 168] on div at bounding box center [396, 233] width 793 height 652
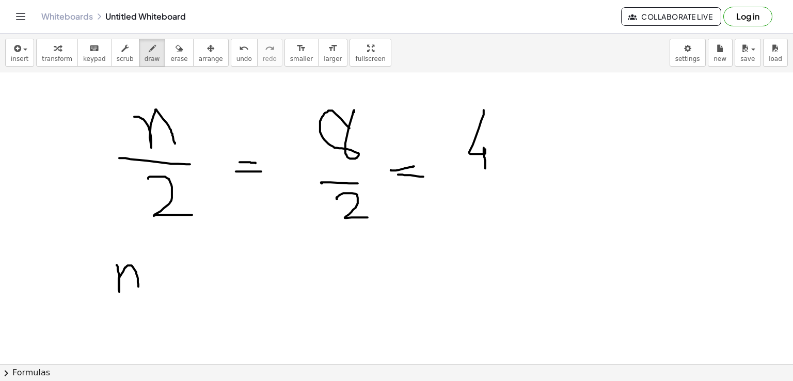
drag, startPoint x: 117, startPoint y: 264, endPoint x: 138, endPoint y: 288, distance: 31.8
click at [138, 288] on div at bounding box center [396, 233] width 793 height 652
drag, startPoint x: 98, startPoint y: 292, endPoint x: 159, endPoint y: 300, distance: 61.4
click at [159, 300] on div at bounding box center [396, 233] width 793 height 652
drag, startPoint x: 121, startPoint y: 311, endPoint x: 151, endPoint y: 333, distance: 37.0
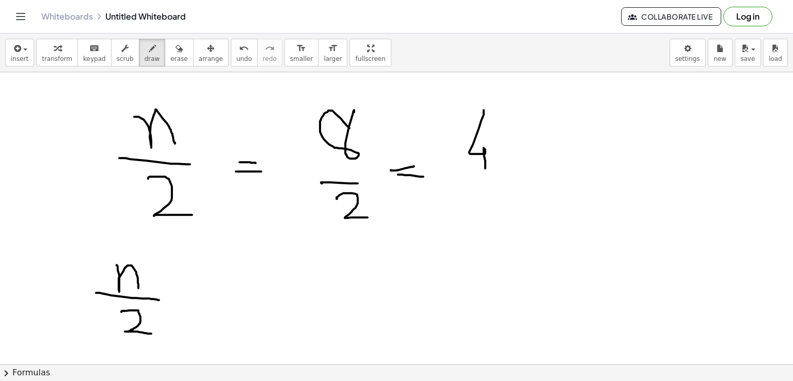
click at [151, 333] on div at bounding box center [396, 233] width 793 height 652
drag, startPoint x: 175, startPoint y: 299, endPoint x: 215, endPoint y: 298, distance: 40.3
click at [215, 298] on div at bounding box center [396, 233] width 793 height 652
drag, startPoint x: 199, startPoint y: 285, endPoint x: 198, endPoint y: 310, distance: 25.8
click at [198, 310] on div at bounding box center [396, 233] width 793 height 652
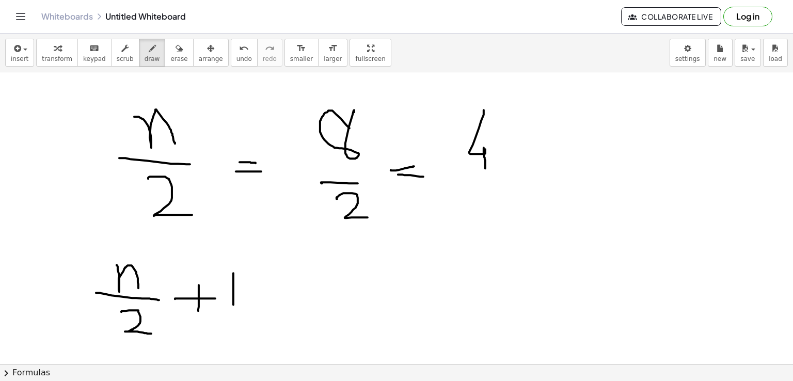
drag, startPoint x: 233, startPoint y: 273, endPoint x: 233, endPoint y: 304, distance: 31.5
click at [233, 304] on div at bounding box center [396, 233] width 793 height 652
drag, startPoint x: 279, startPoint y: 298, endPoint x: 300, endPoint y: 301, distance: 20.8
click at [300, 301] on div at bounding box center [396, 233] width 793 height 652
drag, startPoint x: 277, startPoint y: 307, endPoint x: 304, endPoint y: 312, distance: 27.5
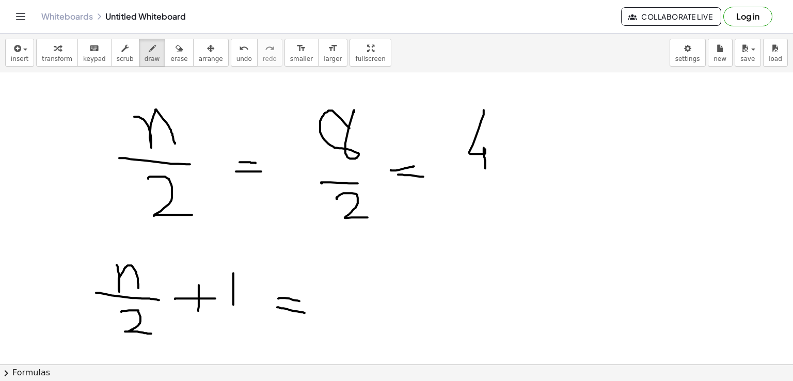
click at [304, 312] on div at bounding box center [396, 233] width 793 height 652
drag, startPoint x: 393, startPoint y: 266, endPoint x: 397, endPoint y: 303, distance: 36.9
click at [399, 250] on div at bounding box center [396, 233] width 793 height 652
click at [401, 303] on div at bounding box center [396, 233] width 793 height 652
drag, startPoint x: 379, startPoint y: 314, endPoint x: 415, endPoint y: 337, distance: 43.0
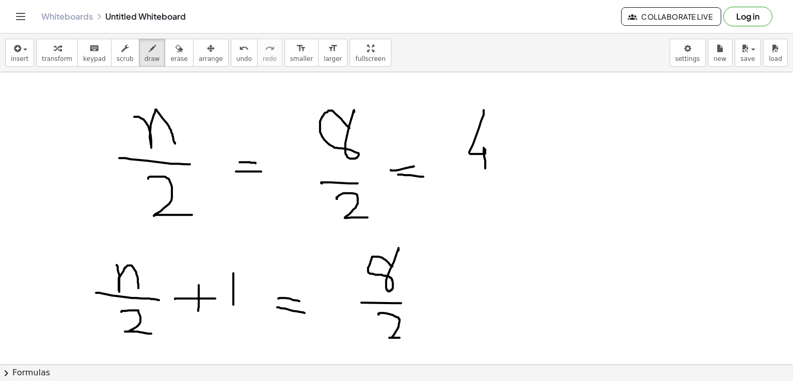
click at [415, 337] on div at bounding box center [396, 233] width 793 height 652
drag, startPoint x: 412, startPoint y: 295, endPoint x: 443, endPoint y: 296, distance: 31.0
click at [443, 296] on div at bounding box center [396, 233] width 793 height 652
drag, startPoint x: 421, startPoint y: 283, endPoint x: 426, endPoint y: 312, distance: 29.4
click at [426, 312] on div at bounding box center [396, 233] width 793 height 652
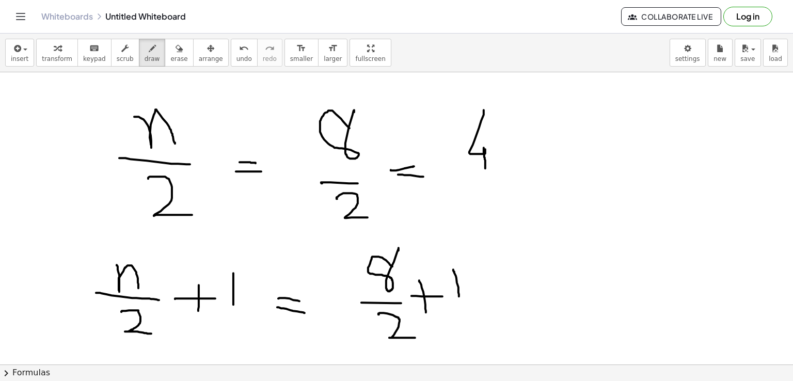
drag, startPoint x: 454, startPoint y: 269, endPoint x: 459, endPoint y: 296, distance: 27.5
click at [459, 296] on div at bounding box center [396, 233] width 793 height 652
drag, startPoint x: 481, startPoint y: 286, endPoint x: 503, endPoint y: 287, distance: 21.2
click at [503, 287] on div at bounding box center [396, 233] width 793 height 652
drag, startPoint x: 492, startPoint y: 293, endPoint x: 512, endPoint y: 296, distance: 20.0
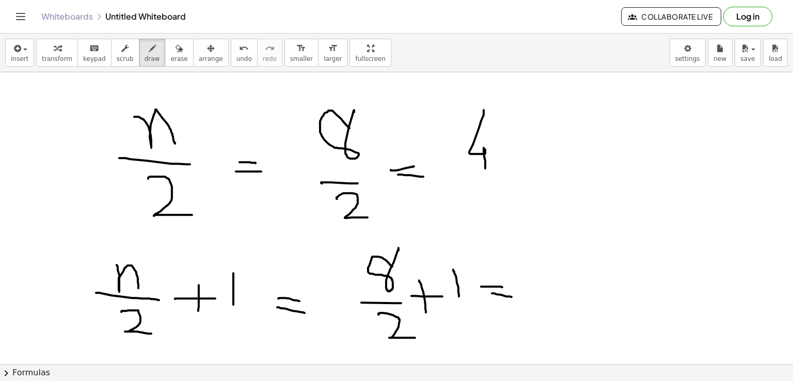
click at [512, 296] on div at bounding box center [396, 233] width 793 height 652
drag, startPoint x: 542, startPoint y: 268, endPoint x: 548, endPoint y: 318, distance: 49.9
click at [548, 318] on div at bounding box center [396, 233] width 793 height 652
drag, startPoint x: 560, startPoint y: 294, endPoint x: 578, endPoint y: 293, distance: 18.1
click at [578, 293] on div at bounding box center [396, 233] width 793 height 652
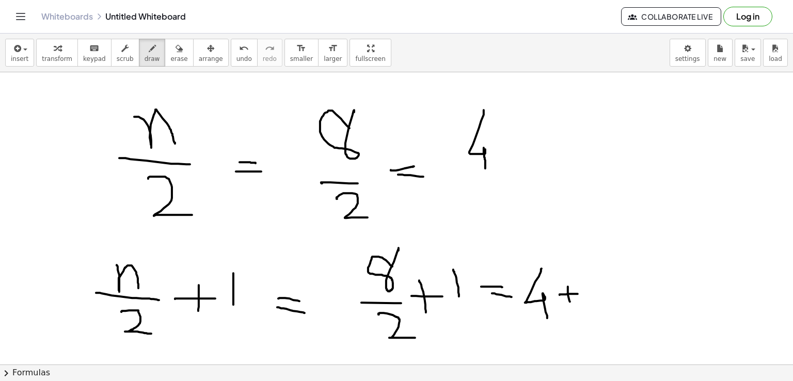
drag, startPoint x: 568, startPoint y: 286, endPoint x: 571, endPoint y: 307, distance: 20.9
click at [571, 307] on div at bounding box center [396, 233] width 793 height 652
drag, startPoint x: 595, startPoint y: 272, endPoint x: 603, endPoint y: 305, distance: 34.5
click at [603, 305] on div at bounding box center [396, 233] width 793 height 652
drag
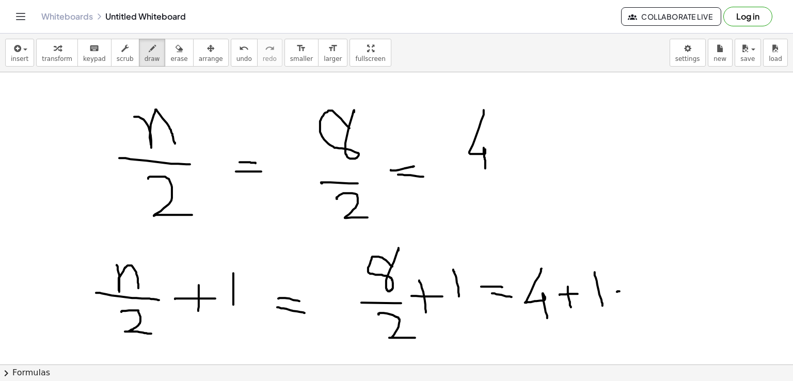
click at [632, 290] on div at bounding box center [396, 233] width 793 height 652
click at [635, 295] on div at bounding box center [396, 233] width 793 height 652
click at [675, 265] on div at bounding box center [396, 233] width 793 height 652
click at [662, 302] on div at bounding box center [396, 233] width 793 height 652
drag, startPoint x: 60, startPoint y: 150, endPoint x: 58, endPoint y: 182, distance: 32.1
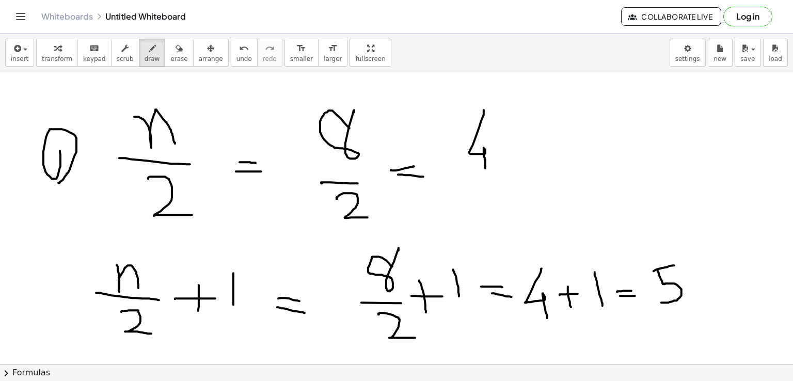
click at [58, 182] on div at bounding box center [396, 233] width 793 height 652
drag, startPoint x: 40, startPoint y: 284, endPoint x: 69, endPoint y: 326, distance: 51.6
click at [69, 326] on div at bounding box center [396, 233] width 793 height 652
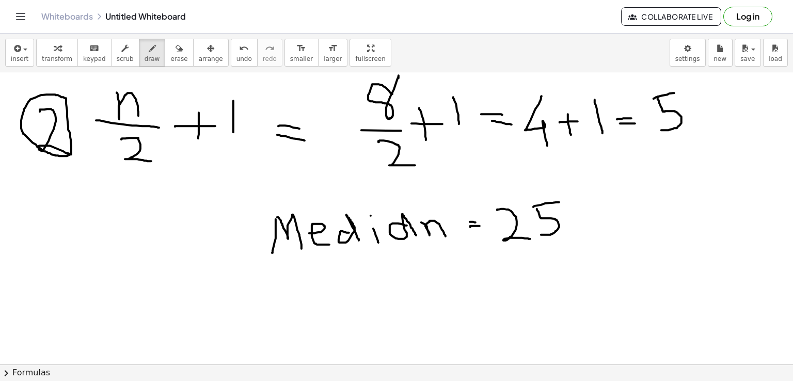
scroll to position [341, 0]
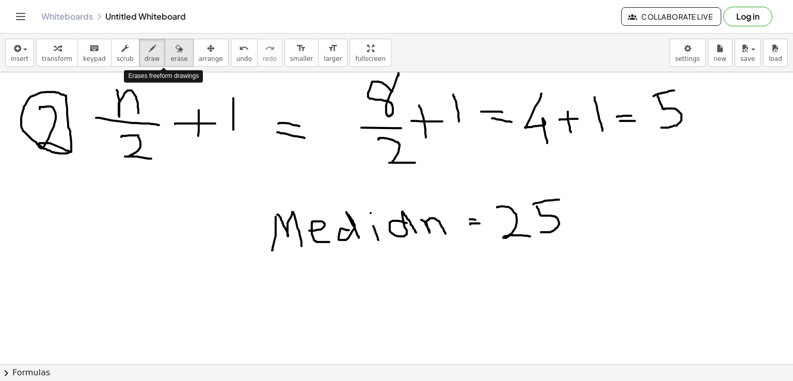
click at [170, 56] on span "erase" at bounding box center [178, 58] width 17 height 7
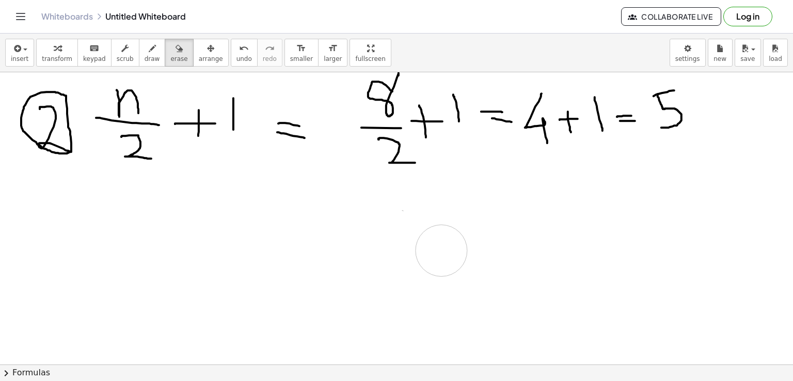
drag, startPoint x: 250, startPoint y: 228, endPoint x: 163, endPoint y: 175, distance: 102.2
click at [443, 246] on div at bounding box center [396, 57] width 793 height 652
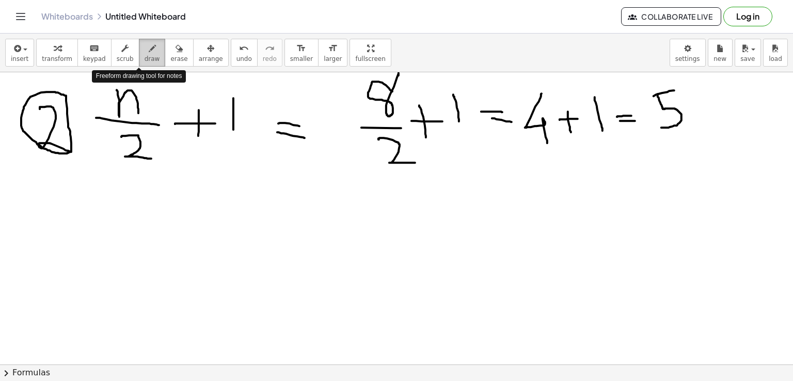
click at [145, 56] on span "draw" at bounding box center [152, 58] width 15 height 7
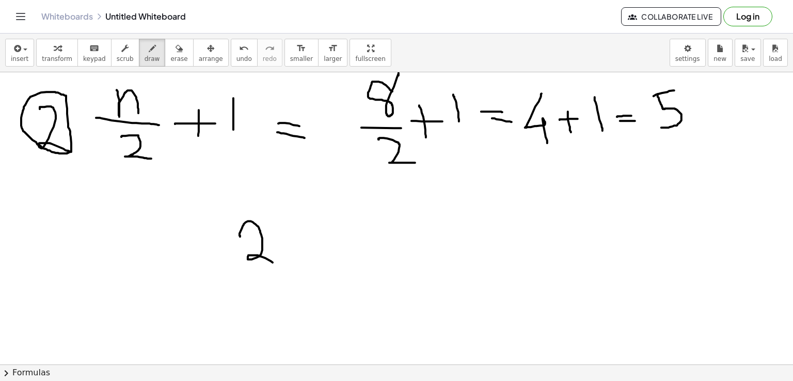
drag, startPoint x: 240, startPoint y: 236, endPoint x: 280, endPoint y: 265, distance: 49.6
click at [280, 265] on div at bounding box center [396, 57] width 793 height 652
drag, startPoint x: 277, startPoint y: 238, endPoint x: 294, endPoint y: 236, distance: 17.6
click at [294, 236] on div at bounding box center [396, 57] width 793 height 652
drag, startPoint x: 344, startPoint y: 246, endPoint x: 396, endPoint y: 243, distance: 52.3
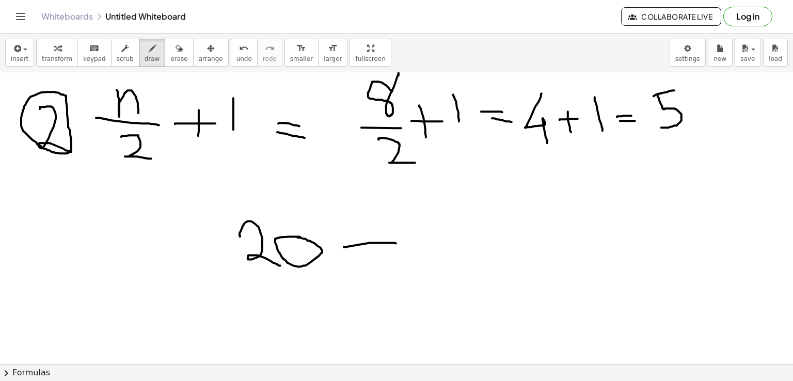
click at [396, 243] on div at bounding box center [396, 57] width 793 height 652
drag, startPoint x: 373, startPoint y: 228, endPoint x: 382, endPoint y: 269, distance: 41.2
click at [382, 269] on div at bounding box center [396, 57] width 793 height 652
drag, startPoint x: 423, startPoint y: 222, endPoint x: 463, endPoint y: 254, distance: 51.5
click at [463, 254] on div at bounding box center [396, 57] width 793 height 652
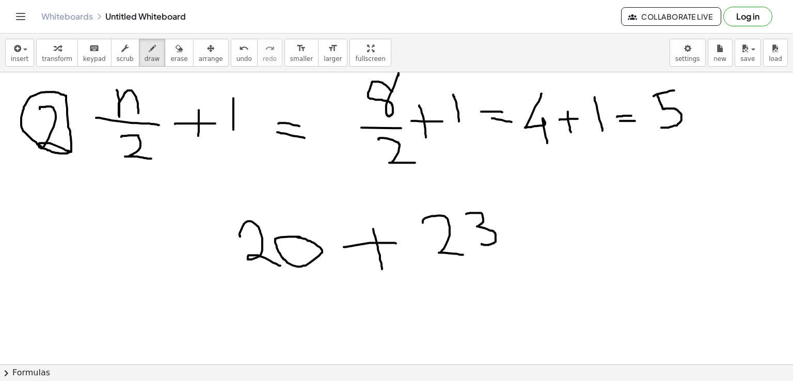
drag, startPoint x: 466, startPoint y: 213, endPoint x: 482, endPoint y: 243, distance: 33.3
click at [482, 243] on div at bounding box center [396, 57] width 793 height 652
drag, startPoint x: 277, startPoint y: 277, endPoint x: 481, endPoint y: 283, distance: 204.6
click at [481, 283] on div at bounding box center [396, 57] width 793 height 652
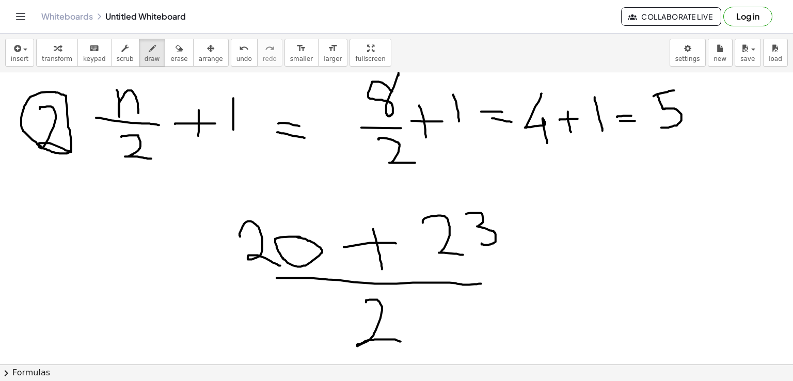
drag, startPoint x: 366, startPoint y: 302, endPoint x: 401, endPoint y: 341, distance: 52.3
click at [401, 341] on div at bounding box center [396, 57] width 793 height 652
drag, startPoint x: 539, startPoint y: 258, endPoint x: 562, endPoint y: 259, distance: 23.2
click at [562, 259] on div at bounding box center [396, 57] width 793 height 652
drag, startPoint x: 543, startPoint y: 274, endPoint x: 566, endPoint y: 274, distance: 22.7
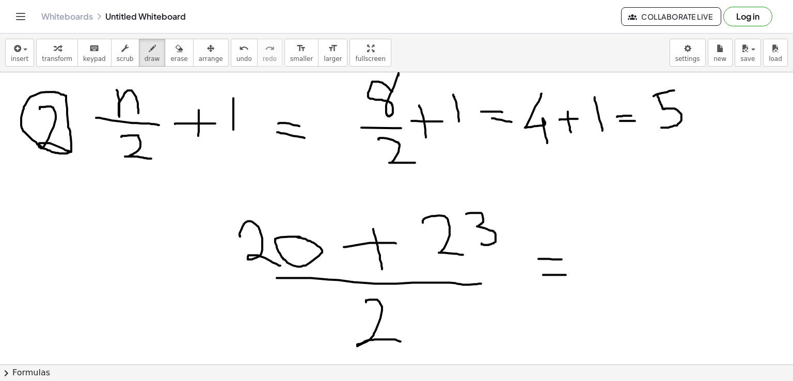
click at [566, 274] on div at bounding box center [396, 57] width 793 height 652
drag, startPoint x: 640, startPoint y: 208, endPoint x: 642, endPoint y: 262, distance: 54.3
click at [642, 262] on div at bounding box center [396, 57] width 793 height 652
drag, startPoint x: 658, startPoint y: 211, endPoint x: 663, endPoint y: 260, distance: 49.3
click at [663, 260] on div at bounding box center [396, 57] width 793 height 652
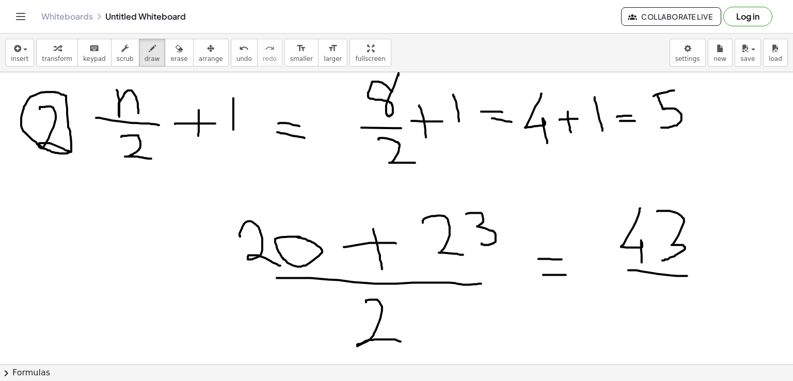
drag, startPoint x: 629, startPoint y: 270, endPoint x: 687, endPoint y: 275, distance: 58.6
click at [687, 275] on div at bounding box center [396, 57] width 793 height 652
drag, startPoint x: 655, startPoint y: 292, endPoint x: 685, endPoint y: 323, distance: 42.4
click at [685, 323] on div at bounding box center [396, 57] width 793 height 652
drag, startPoint x: 698, startPoint y: 261, endPoint x: 708, endPoint y: 260, distance: 9.3
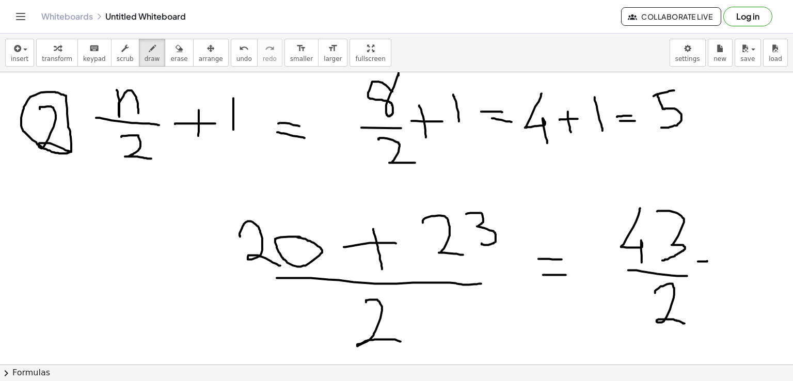
click at [708, 260] on div at bounding box center [396, 57] width 793 height 652
drag, startPoint x: 698, startPoint y: 268, endPoint x: 709, endPoint y: 268, distance: 10.3
click at [709, 268] on div at bounding box center [396, 57] width 793 height 652
drag, startPoint x: 723, startPoint y: 240, endPoint x: 737, endPoint y: 263, distance: 27.4
click at [737, 263] on div at bounding box center [396, 57] width 793 height 652
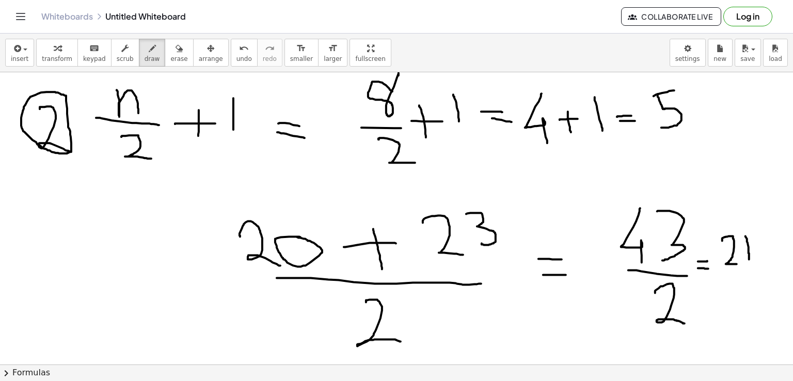
drag, startPoint x: 746, startPoint y: 236, endPoint x: 749, endPoint y: 259, distance: 23.5
click at [749, 259] on div at bounding box center [396, 57] width 793 height 652
click at [760, 246] on div at bounding box center [396, 57] width 793 height 652
drag, startPoint x: 764, startPoint y: 235, endPoint x: 778, endPoint y: 232, distance: 13.8
click at [778, 232] on div at bounding box center [396, 57] width 793 height 652
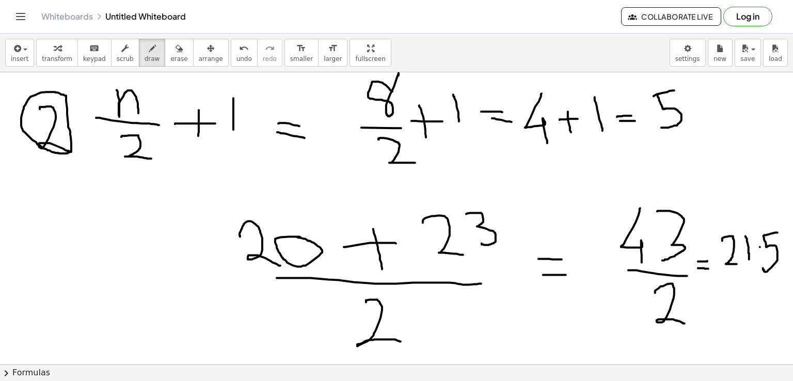
drag, startPoint x: 764, startPoint y: 235, endPoint x: 763, endPoint y: 268, distance: 32.5
click at [763, 268] on div at bounding box center [396, 57] width 793 height 652
click at [176, 46] on icon "button" at bounding box center [179, 48] width 7 height 12
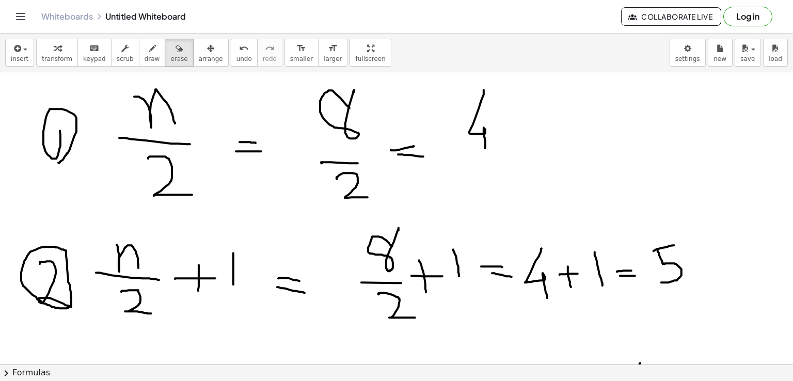
scroll to position [188, 0]
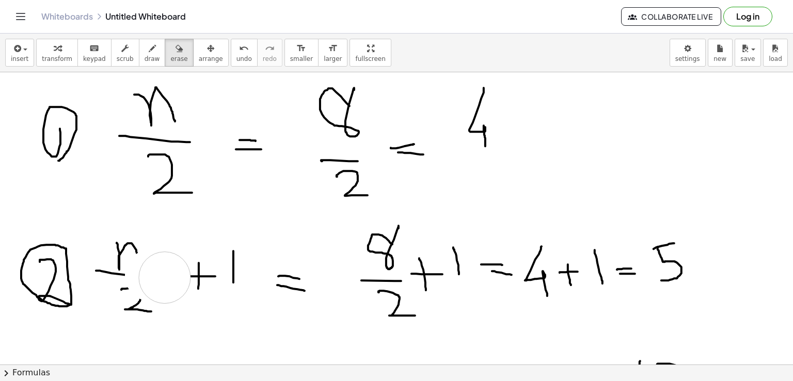
drag, startPoint x: 151, startPoint y: 275, endPoint x: 163, endPoint y: 277, distance: 12.1
click at [163, 277] on div at bounding box center [396, 210] width 793 height 652
drag, startPoint x: 137, startPoint y: 53, endPoint x: 139, endPoint y: 269, distance: 215.9
click at [139, 269] on div "insert select one: Math Expression Function Text Youtube Video Graphing Geometr…" at bounding box center [396, 208] width 793 height 348
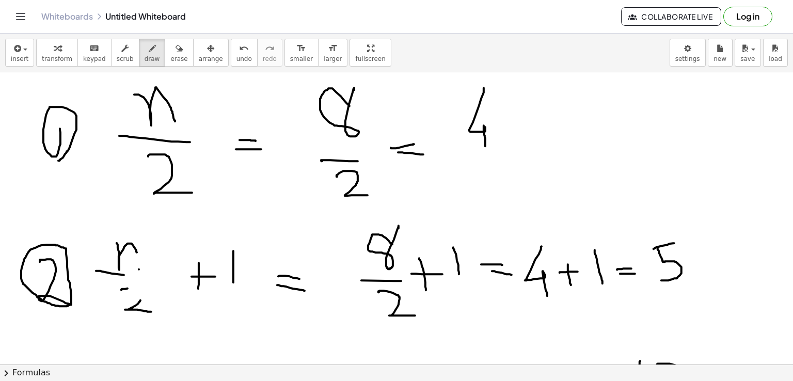
click at [139, 269] on div at bounding box center [396, 210] width 793 height 652
drag, startPoint x: 136, startPoint y: 252, endPoint x: 140, endPoint y: 267, distance: 15.5
click at [140, 267] on div at bounding box center [396, 210] width 793 height 652
drag, startPoint x: 120, startPoint y: 272, endPoint x: 150, endPoint y: 277, distance: 30.4
click at [150, 277] on div at bounding box center [396, 210] width 793 height 652
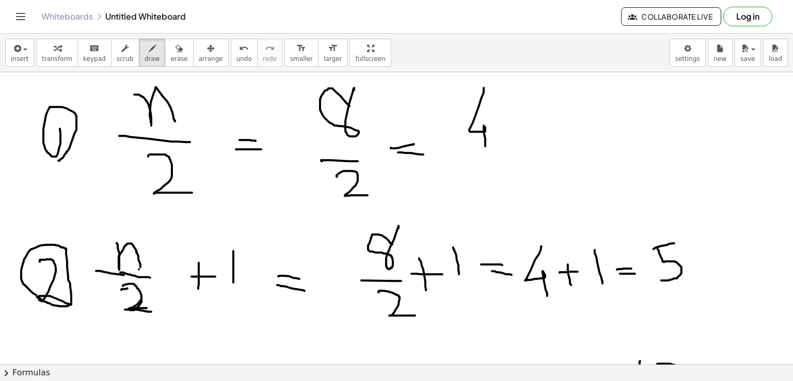
drag, startPoint x: 123, startPoint y: 286, endPoint x: 150, endPoint y: 308, distance: 34.9
click at [150, 308] on div at bounding box center [396, 210] width 793 height 652
